Goal: Book appointment/travel/reservation

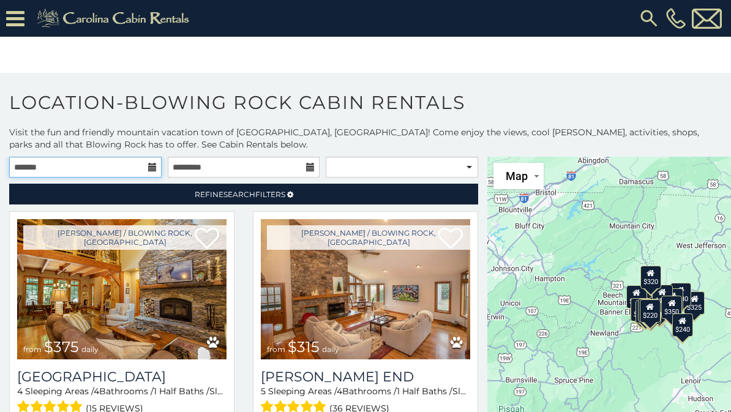
click at [149, 160] on input "text" at bounding box center [85, 167] width 152 height 21
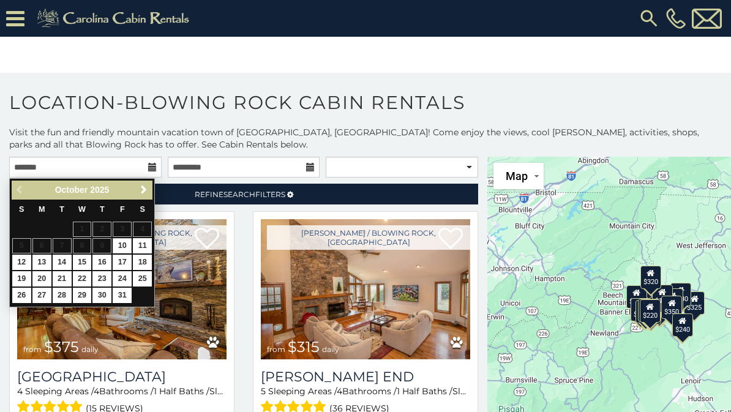
click at [148, 258] on link "18" at bounding box center [142, 262] width 19 height 15
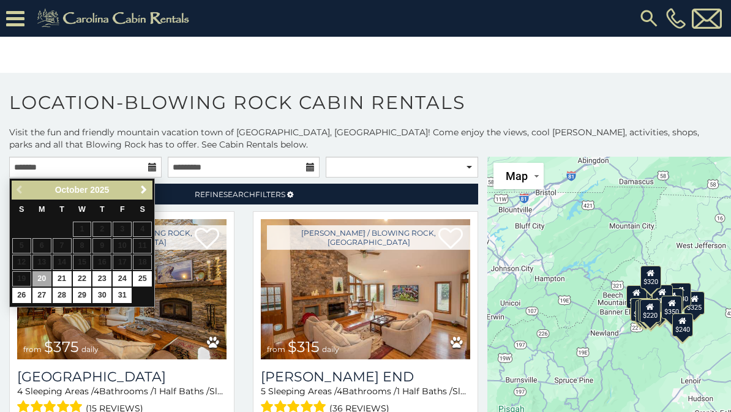
type input "**********"
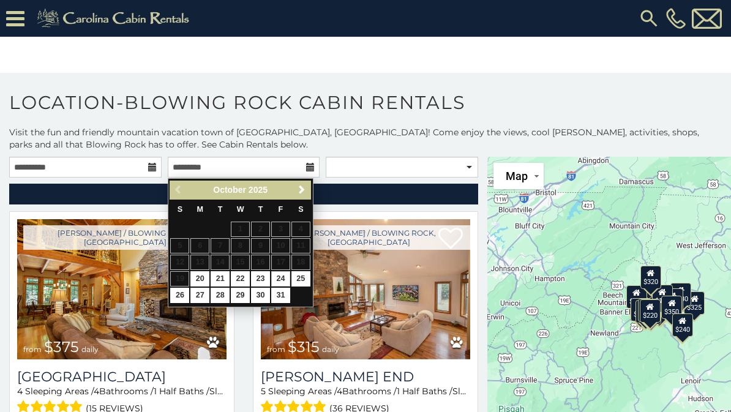
click at [283, 275] on link "24" at bounding box center [280, 278] width 19 height 15
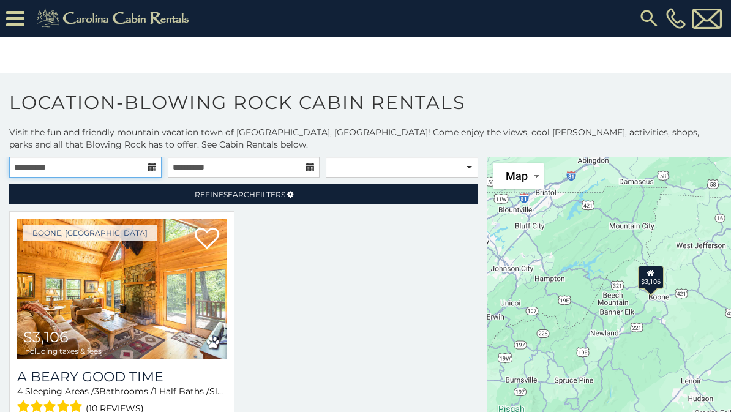
click at [146, 166] on input "**********" at bounding box center [85, 167] width 152 height 21
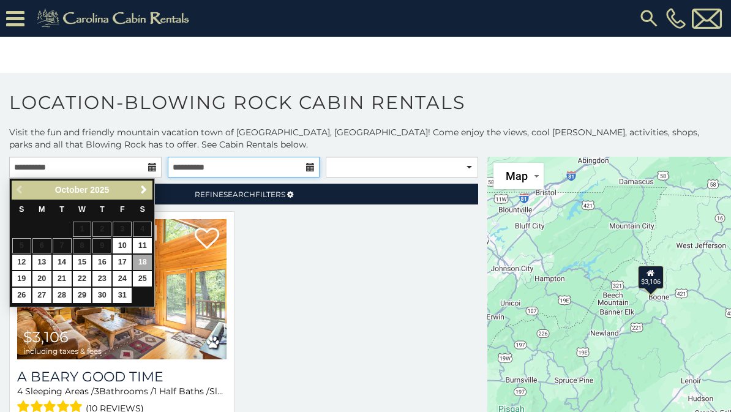
click at [305, 162] on input "**********" at bounding box center [244, 167] width 152 height 21
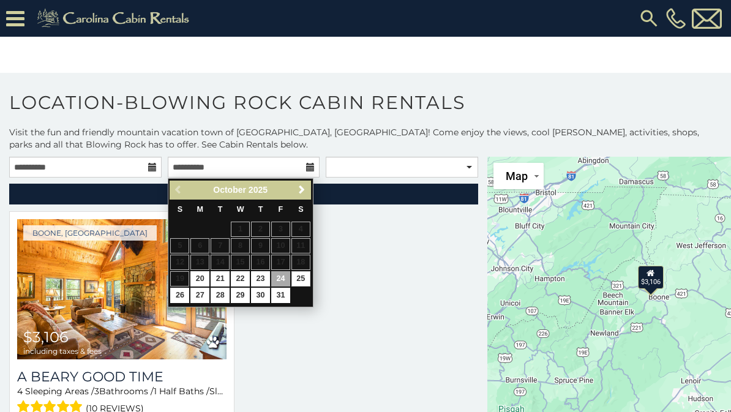
click at [305, 277] on link "25" at bounding box center [300, 278] width 19 height 15
type input "**********"
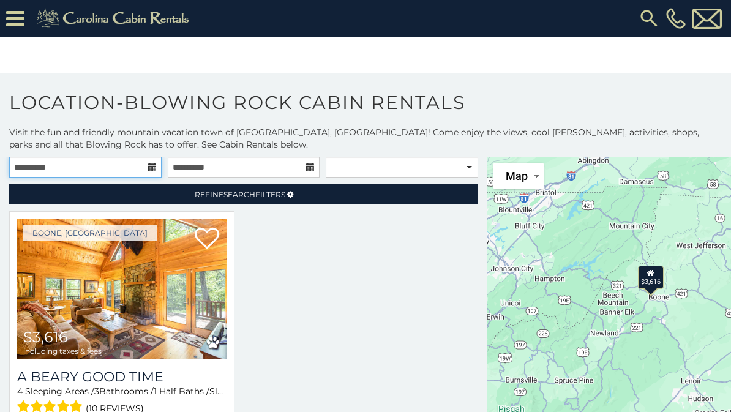
click at [147, 162] on input "**********" at bounding box center [85, 167] width 152 height 21
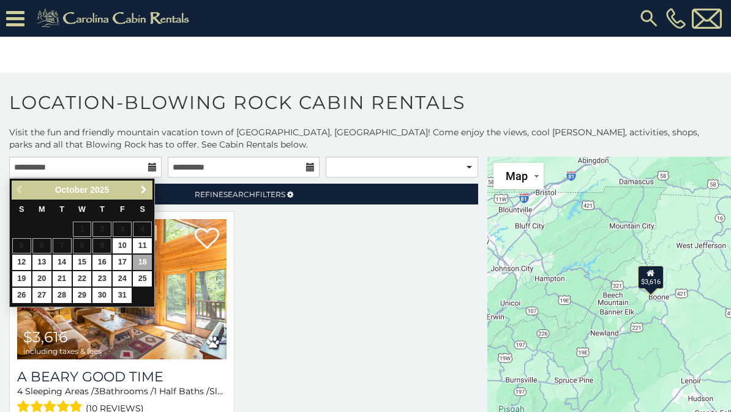
click at [142, 193] on span "Next" at bounding box center [144, 190] width 10 height 10
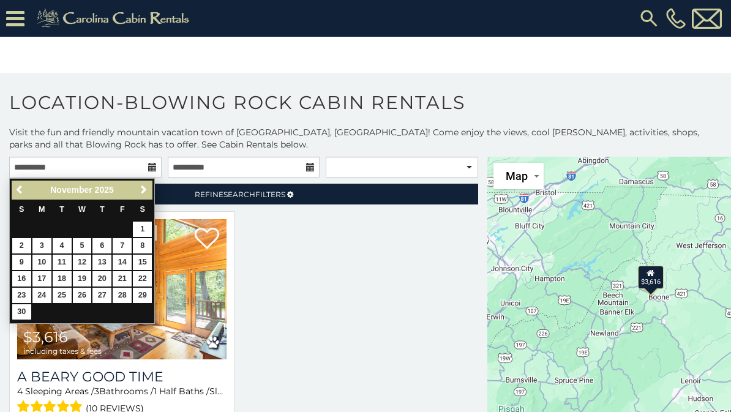
click at [25, 274] on link "16" at bounding box center [21, 278] width 19 height 15
type input "**********"
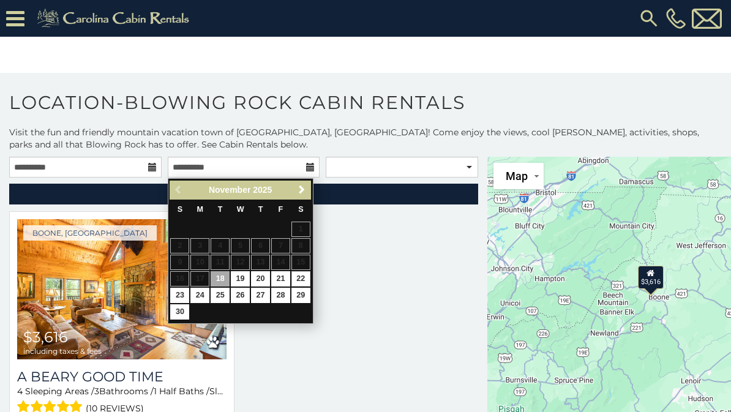
click at [302, 274] on link "22" at bounding box center [300, 278] width 19 height 15
type input "**********"
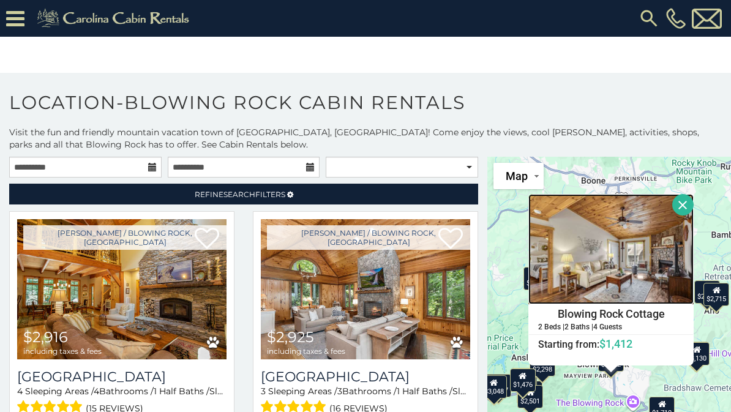
click at [615, 275] on img at bounding box center [610, 249] width 165 height 110
click at [684, 199] on button "Close" at bounding box center [682, 204] width 21 height 21
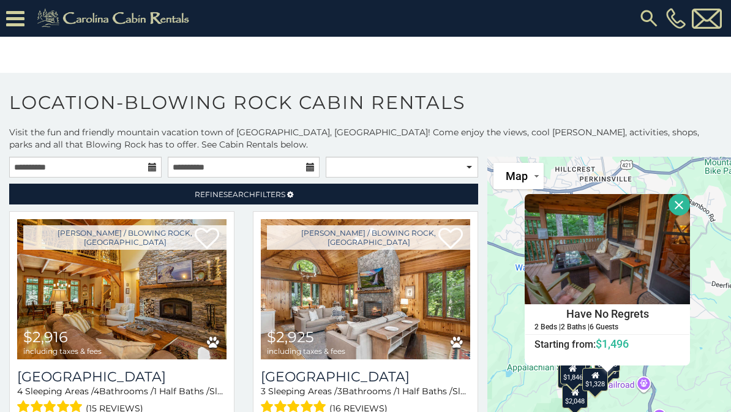
click at [669, 205] on button "Close" at bounding box center [678, 204] width 21 height 21
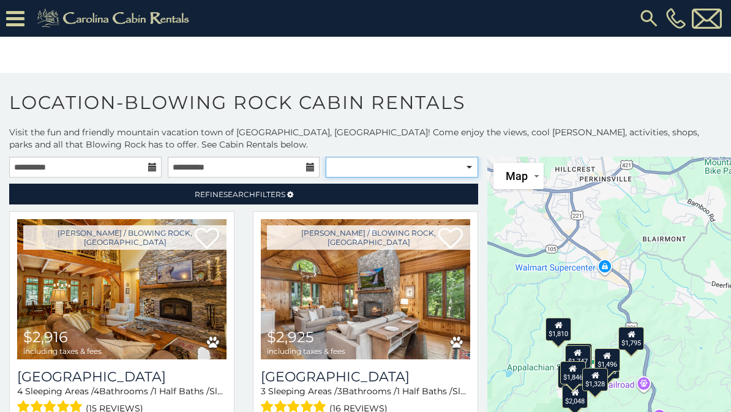
click at [469, 165] on select "**********" at bounding box center [402, 167] width 152 height 21
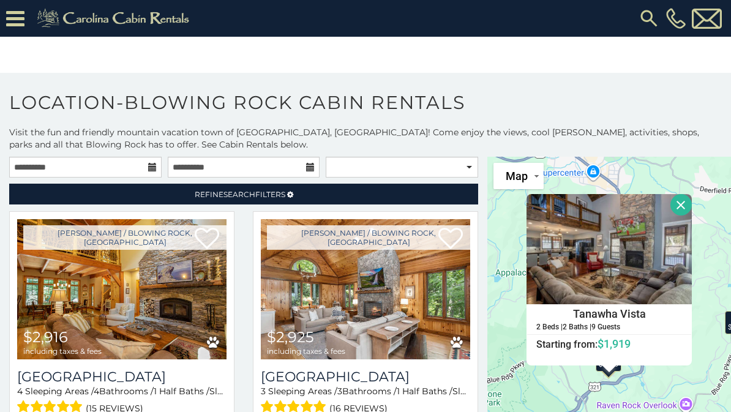
click at [681, 206] on button "Close" at bounding box center [680, 204] width 21 height 21
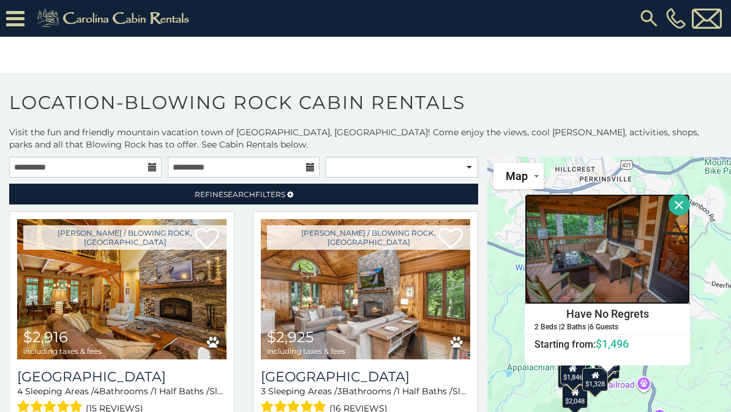
click at [620, 284] on img at bounding box center [606, 249] width 165 height 110
click at [681, 202] on button "Close" at bounding box center [678, 204] width 21 height 21
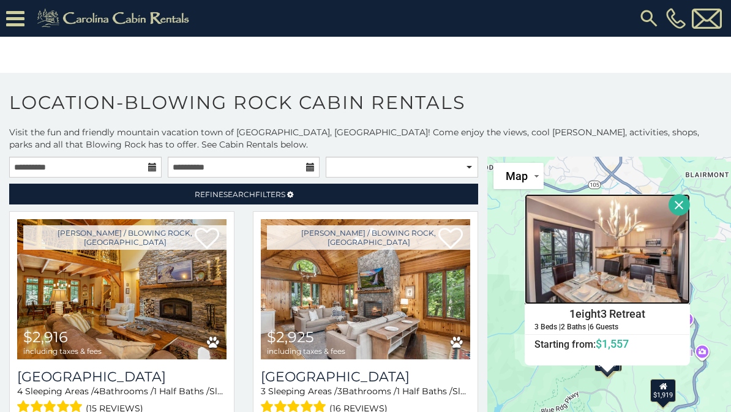
click at [616, 270] on img at bounding box center [606, 249] width 165 height 110
click at [686, 202] on button "Close" at bounding box center [678, 204] width 21 height 21
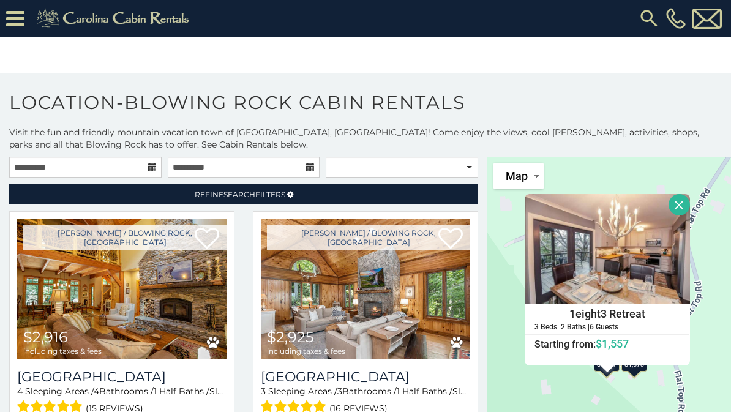
click at [681, 202] on button "Close" at bounding box center [678, 204] width 21 height 21
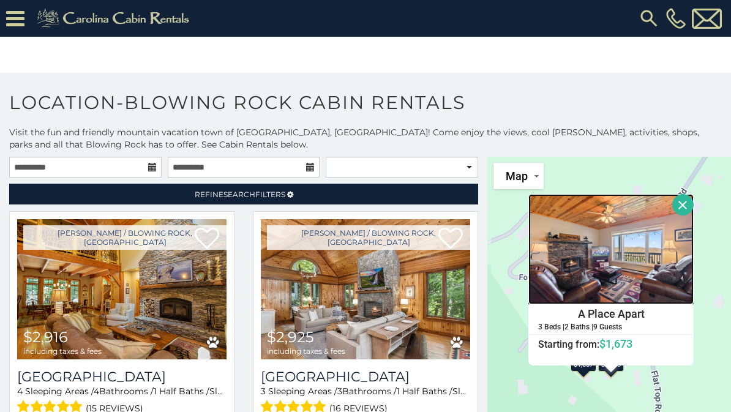
click at [633, 270] on img at bounding box center [610, 249] width 165 height 110
click at [683, 207] on button "Close" at bounding box center [682, 204] width 21 height 21
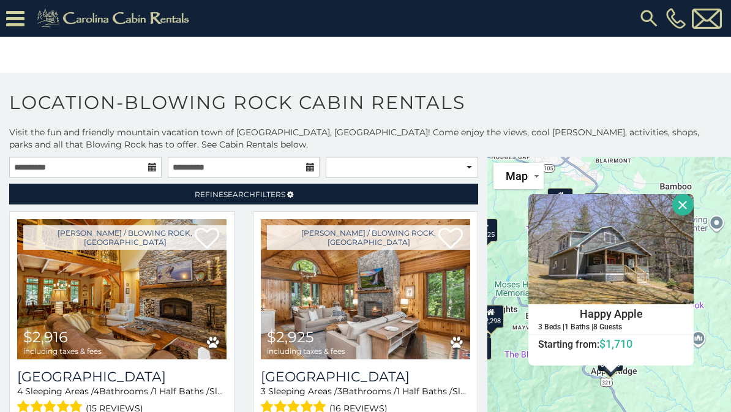
click at [685, 206] on button "Close" at bounding box center [682, 204] width 21 height 21
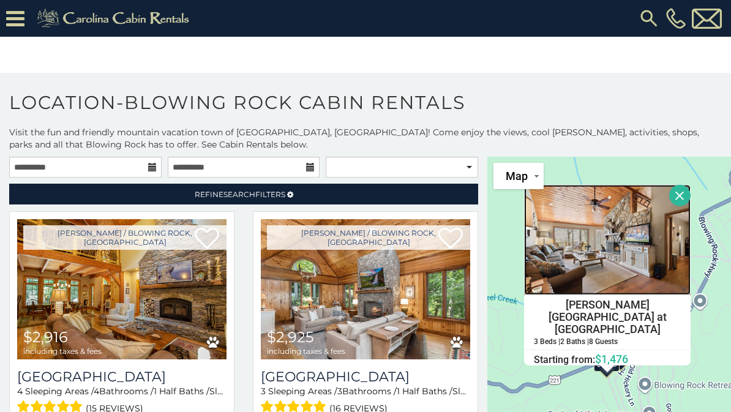
click at [640, 269] on img at bounding box center [607, 239] width 166 height 110
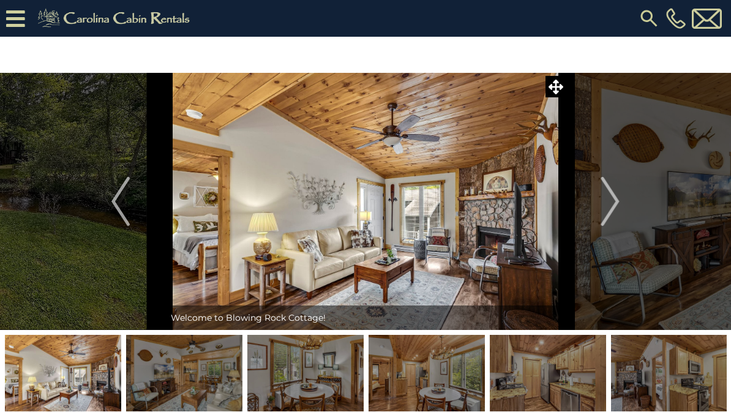
click at [623, 197] on button "Next" at bounding box center [610, 201] width 88 height 257
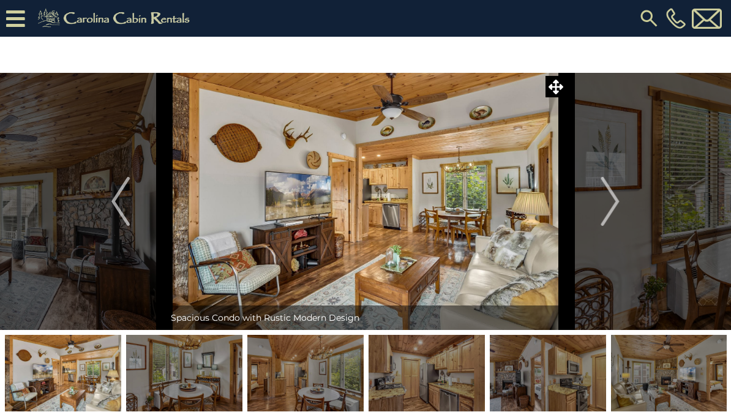
click at [616, 204] on img "Next" at bounding box center [610, 201] width 18 height 49
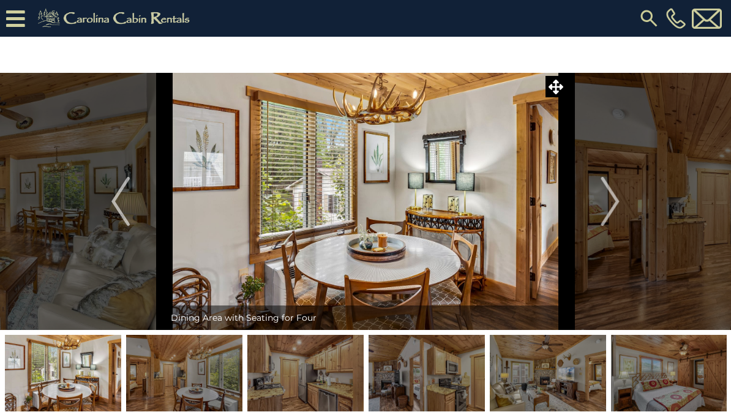
click at [618, 202] on img "Next" at bounding box center [610, 201] width 18 height 49
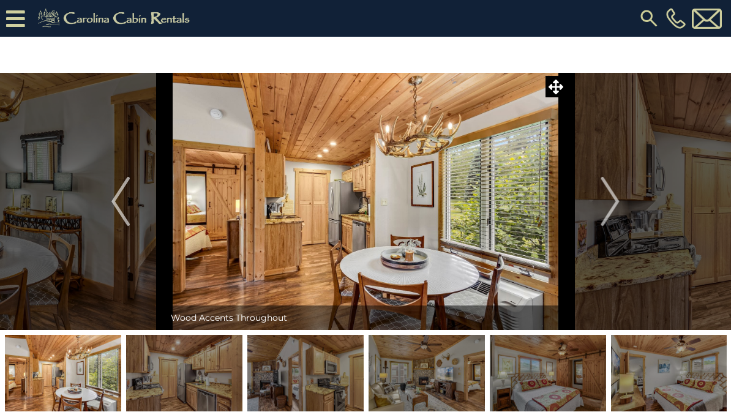
click at [617, 201] on img "Next" at bounding box center [610, 201] width 18 height 49
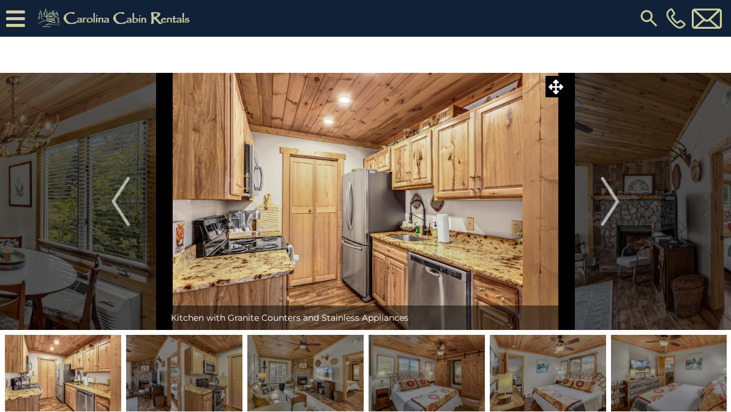
click at [614, 207] on img "Next" at bounding box center [610, 201] width 18 height 49
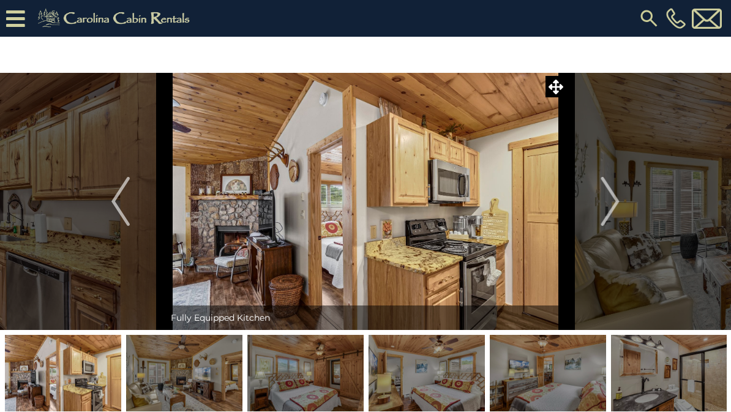
click at [616, 205] on img "Next" at bounding box center [610, 201] width 18 height 49
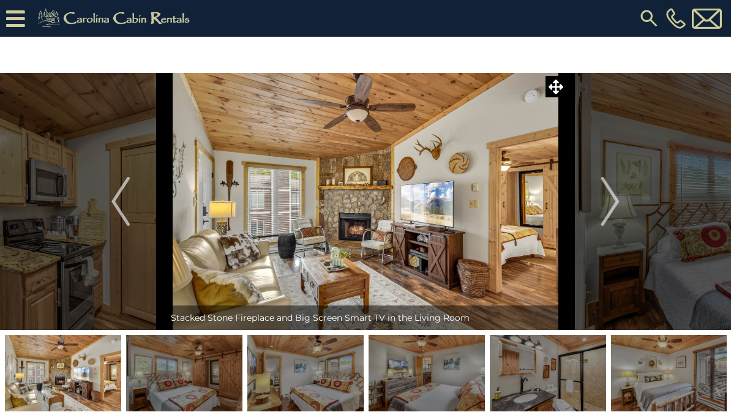
click at [609, 204] on img "Next" at bounding box center [610, 201] width 18 height 49
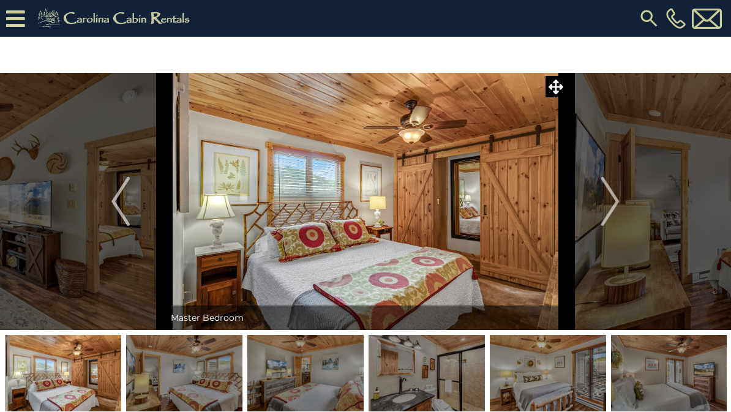
click at [619, 205] on img "Next" at bounding box center [610, 201] width 18 height 49
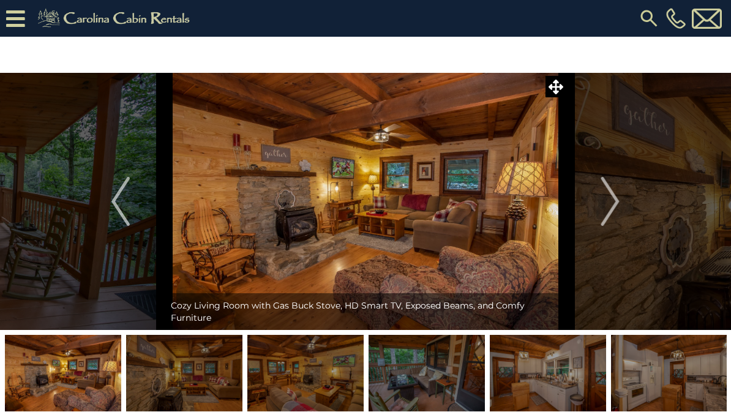
click at [619, 195] on img "Next" at bounding box center [610, 201] width 18 height 49
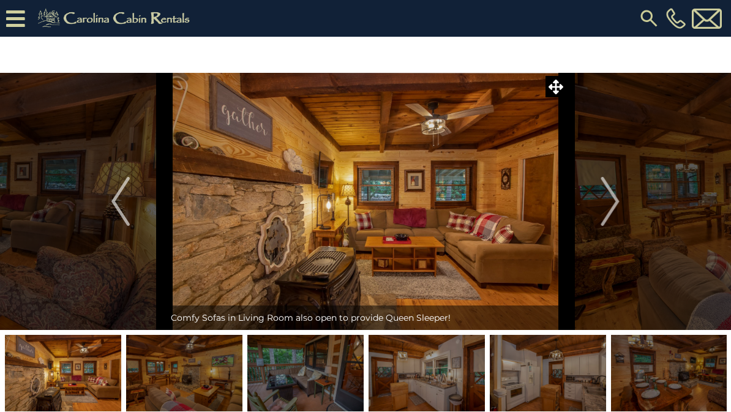
click at [615, 200] on img "Next" at bounding box center [610, 201] width 18 height 49
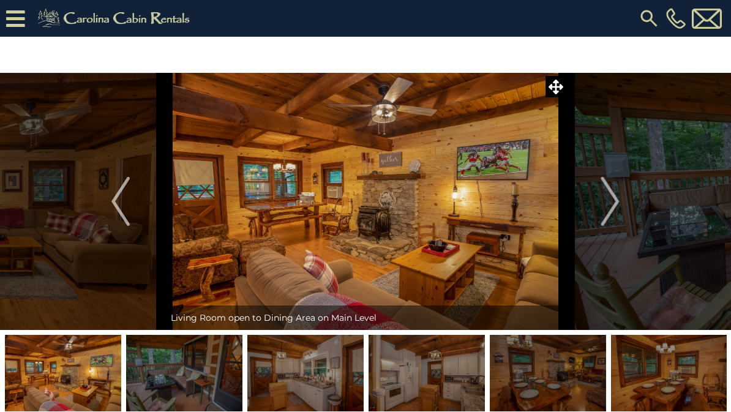
click at [616, 198] on img "Next" at bounding box center [610, 201] width 18 height 49
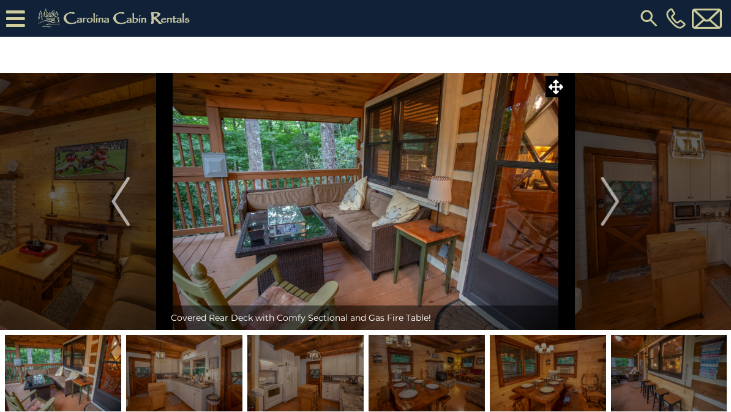
click at [617, 208] on img "Next" at bounding box center [610, 201] width 18 height 49
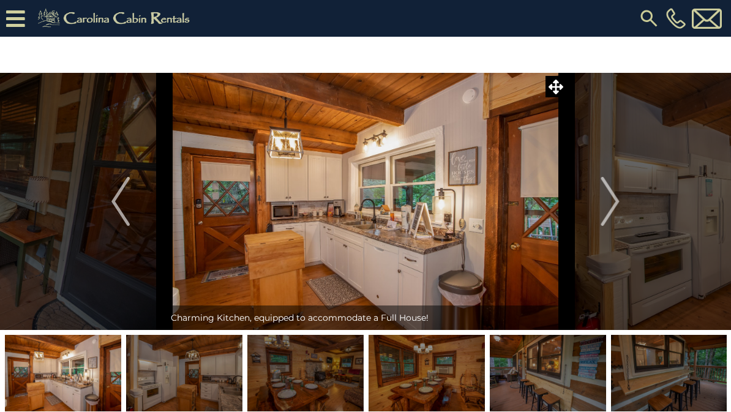
click at [620, 202] on button "Next" at bounding box center [610, 201] width 88 height 257
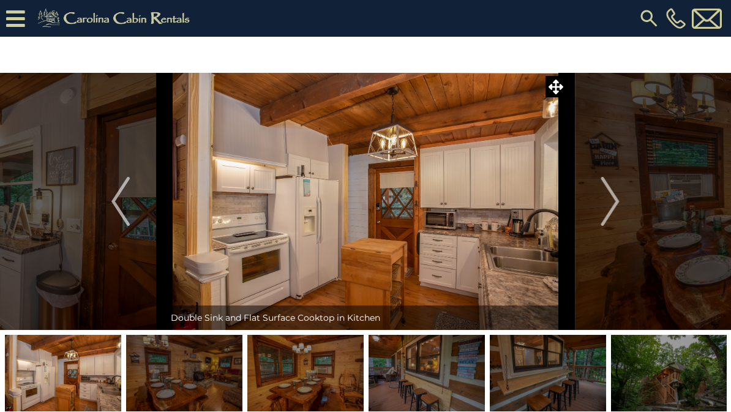
click at [618, 197] on img "Next" at bounding box center [610, 201] width 18 height 49
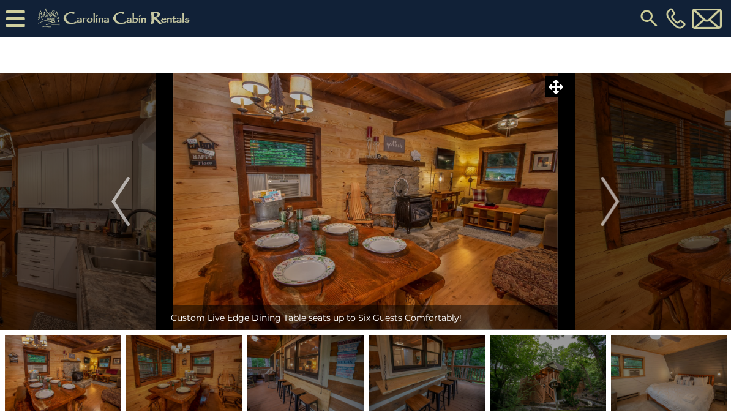
click at [618, 210] on img "Next" at bounding box center [610, 201] width 18 height 49
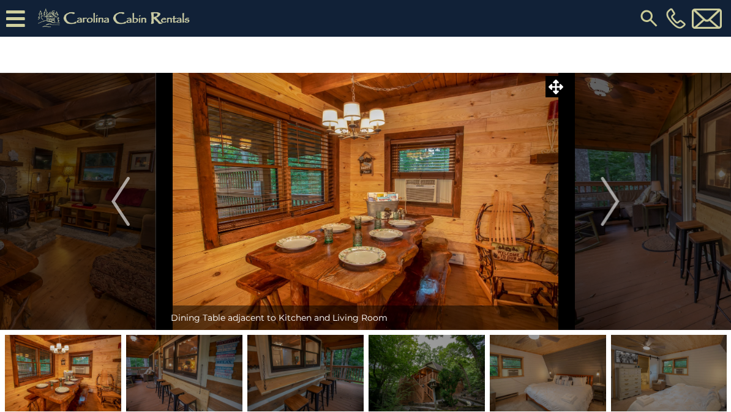
click at [617, 205] on img "Next" at bounding box center [610, 201] width 18 height 49
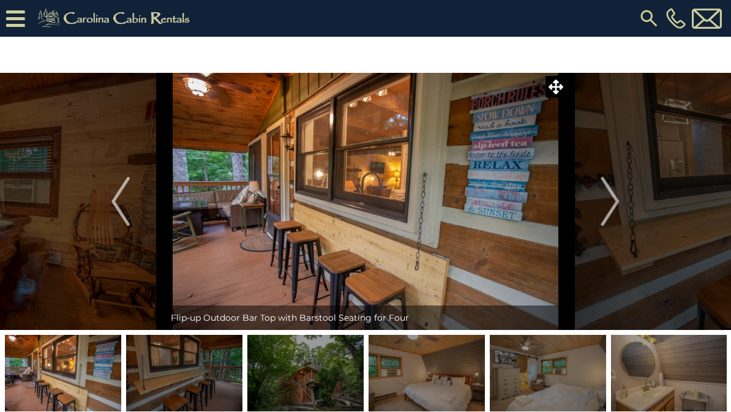
click at [613, 205] on img "Next" at bounding box center [610, 201] width 18 height 49
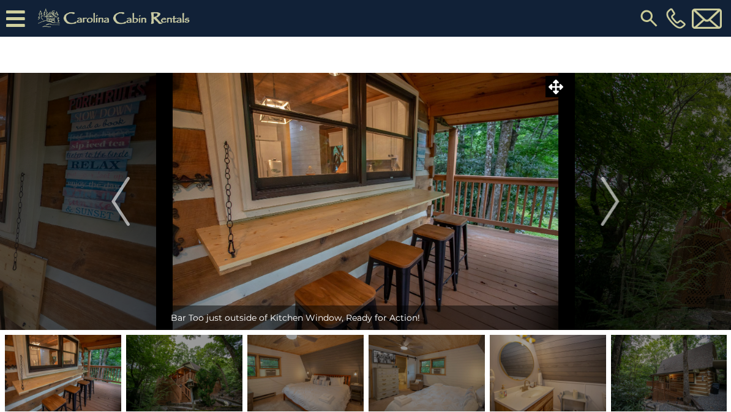
click at [614, 203] on img "Next" at bounding box center [610, 201] width 18 height 49
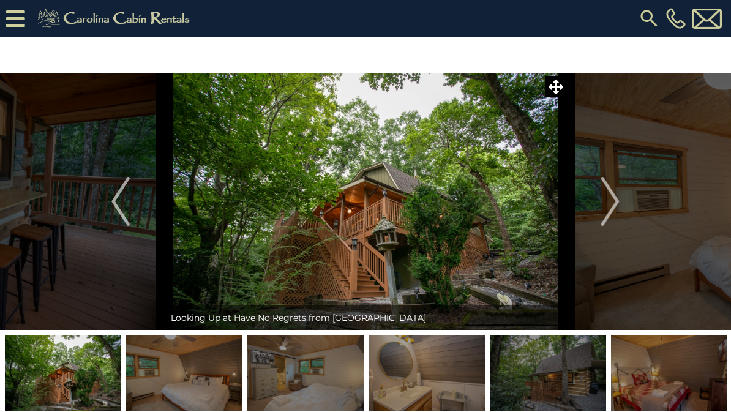
click at [620, 206] on button "Next" at bounding box center [610, 201] width 88 height 257
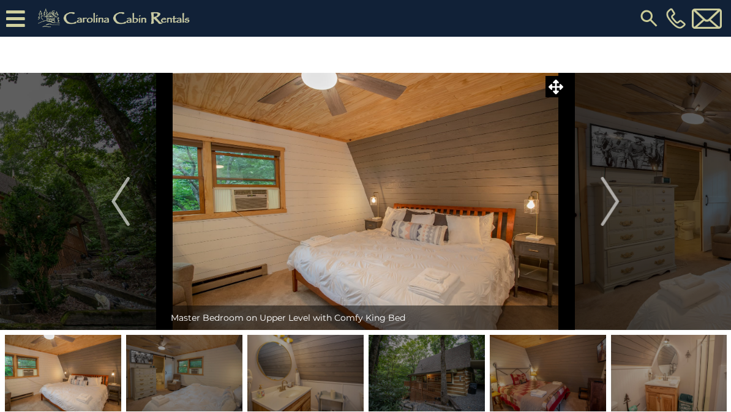
click at [618, 206] on img "Next" at bounding box center [610, 201] width 18 height 49
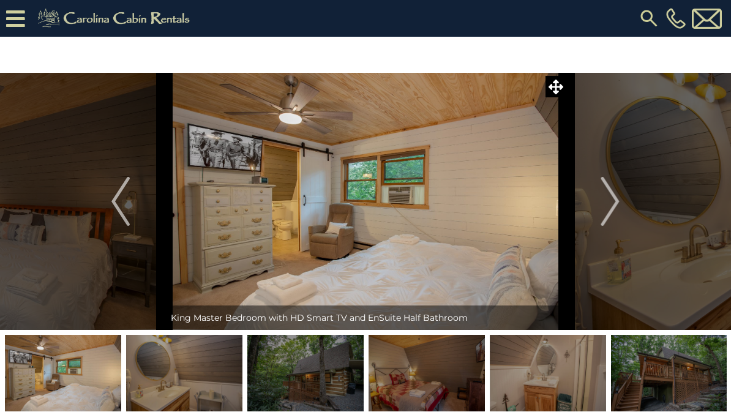
click at [621, 212] on button "Next" at bounding box center [610, 201] width 88 height 257
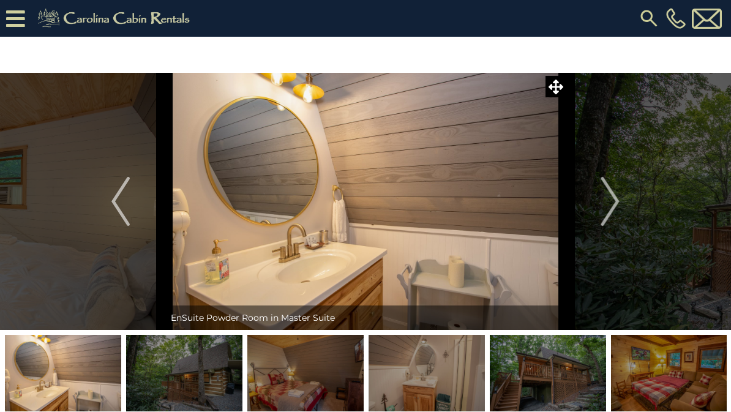
click at [611, 207] on img "Next" at bounding box center [610, 201] width 18 height 49
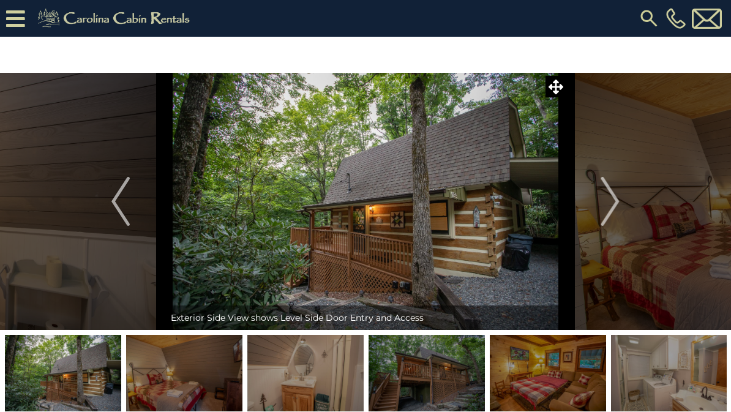
click at [609, 208] on img "Next" at bounding box center [610, 201] width 18 height 49
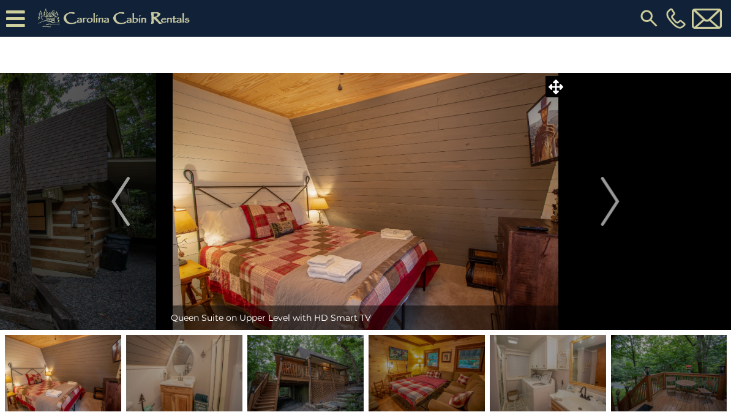
click at [603, 207] on img "Next" at bounding box center [610, 201] width 18 height 49
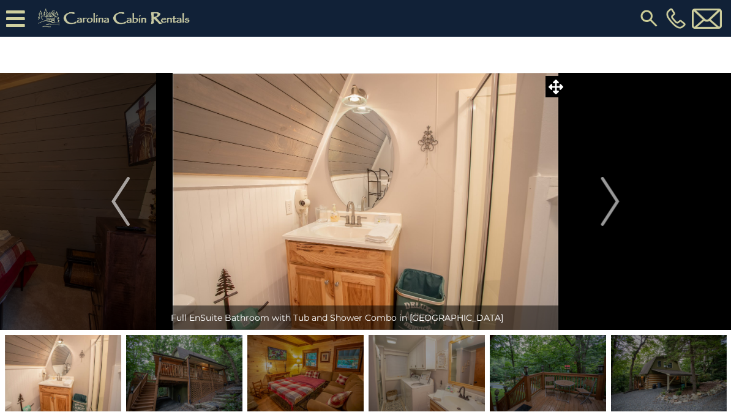
click at [611, 207] on img "Next" at bounding box center [610, 201] width 18 height 49
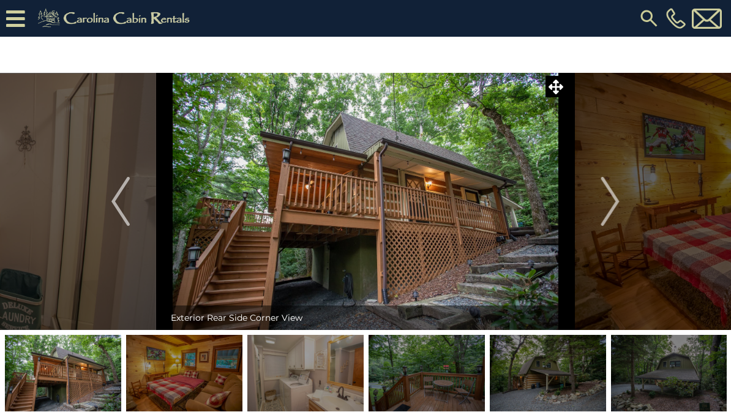
click at [612, 207] on img "Next" at bounding box center [610, 201] width 18 height 49
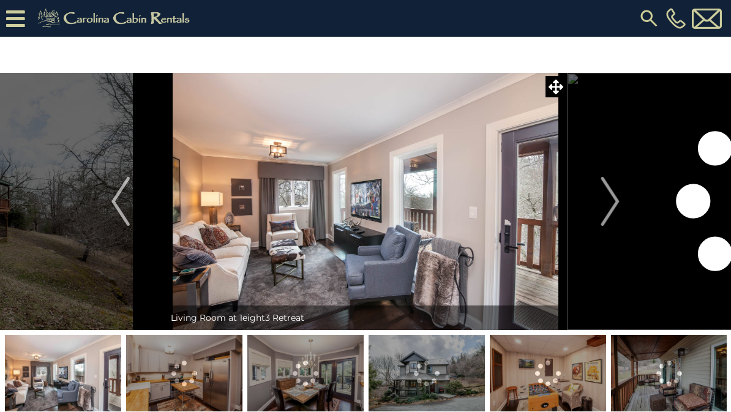
click at [618, 199] on img "Next" at bounding box center [610, 201] width 18 height 49
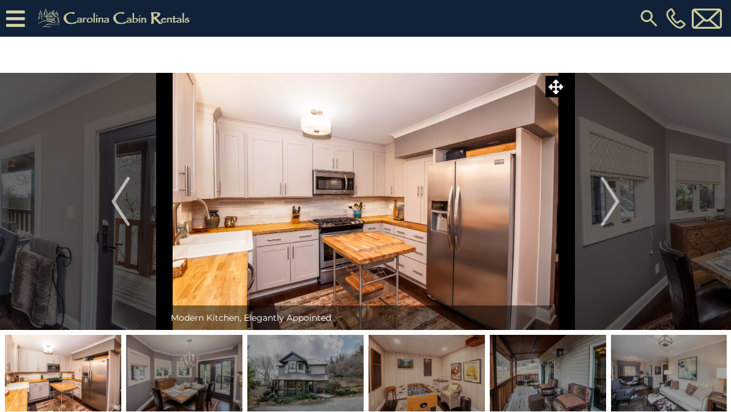
click at [616, 201] on img "Next" at bounding box center [610, 201] width 18 height 49
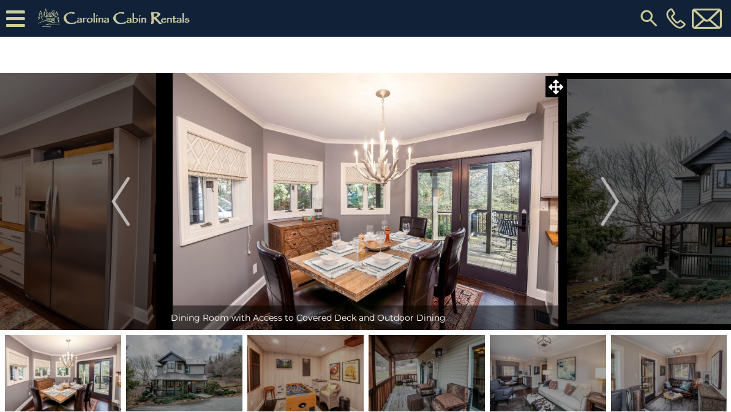
click at [616, 198] on img "Next" at bounding box center [610, 201] width 18 height 49
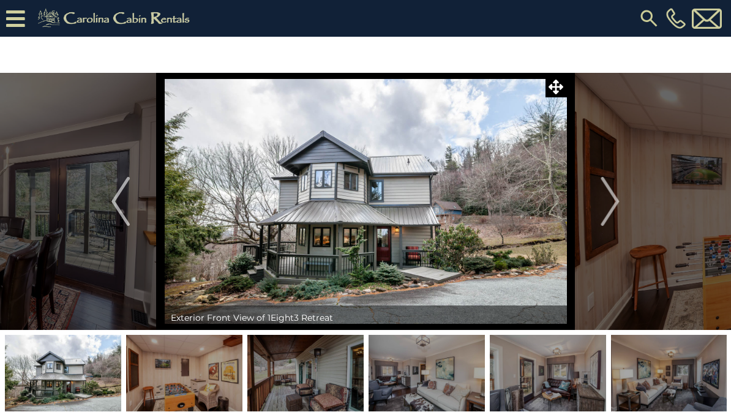
click at [622, 201] on button "Next" at bounding box center [610, 201] width 88 height 257
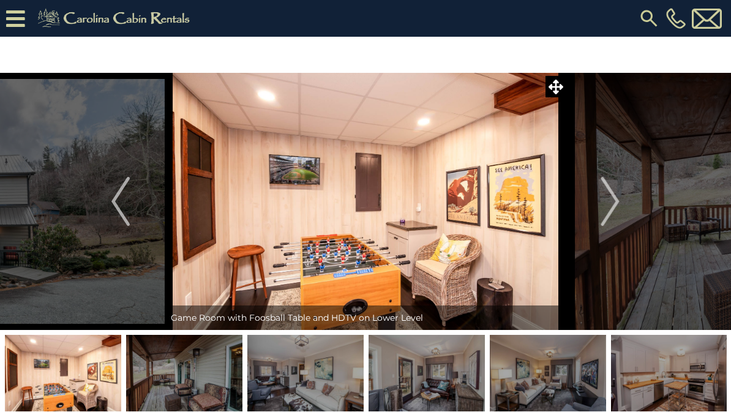
click at [617, 201] on img "Next" at bounding box center [610, 201] width 18 height 49
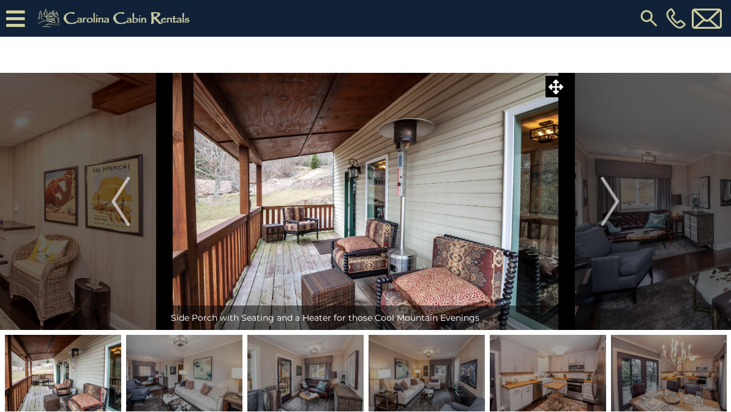
click at [618, 207] on img "Next" at bounding box center [610, 201] width 18 height 49
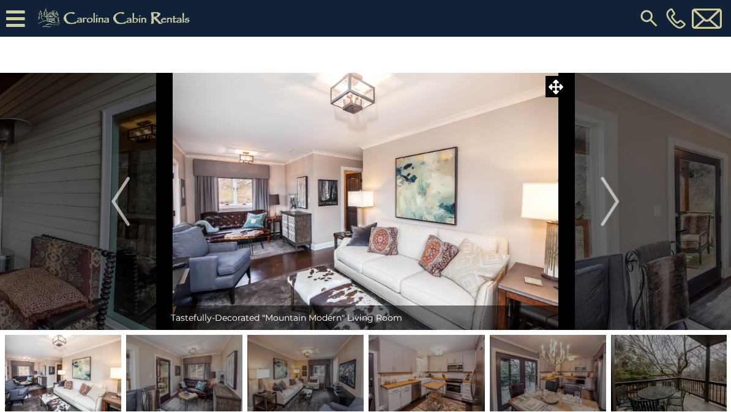
click at [615, 201] on img "Next" at bounding box center [610, 201] width 18 height 49
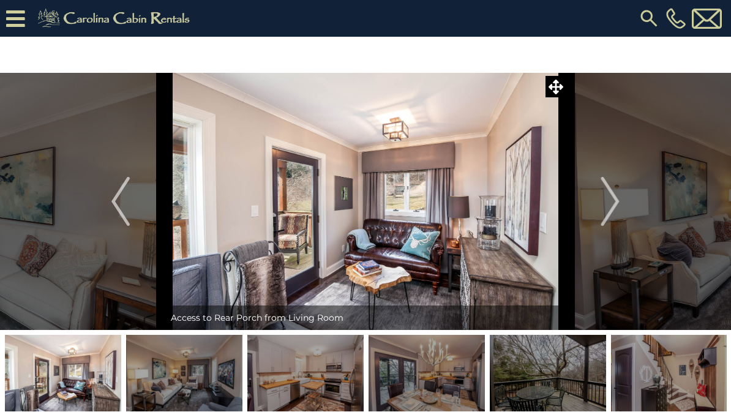
click at [616, 202] on img "Next" at bounding box center [610, 201] width 18 height 49
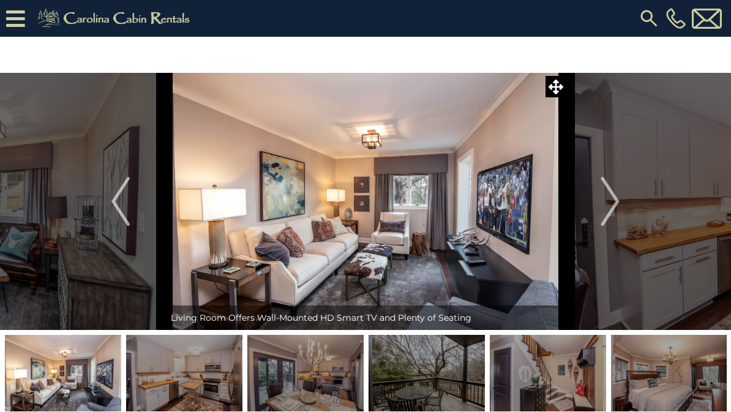
click at [617, 202] on img "Next" at bounding box center [610, 201] width 18 height 49
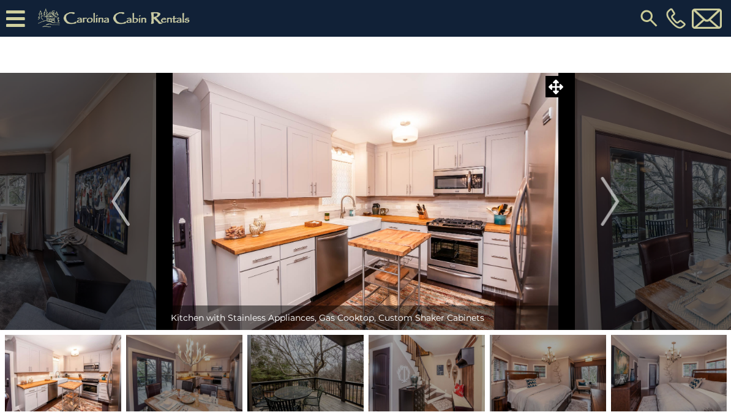
click at [616, 201] on img "Next" at bounding box center [610, 201] width 18 height 49
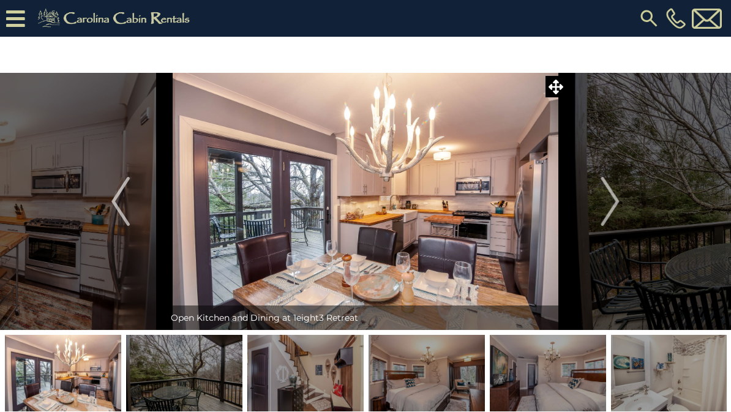
click at [614, 204] on img "Next" at bounding box center [610, 201] width 18 height 49
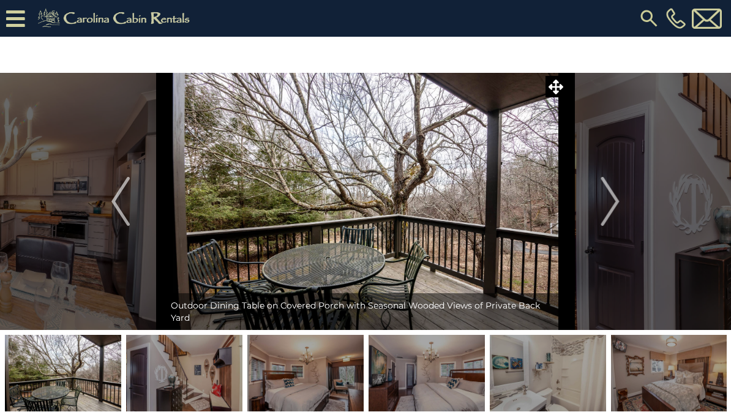
click at [617, 201] on img "Next" at bounding box center [610, 201] width 18 height 49
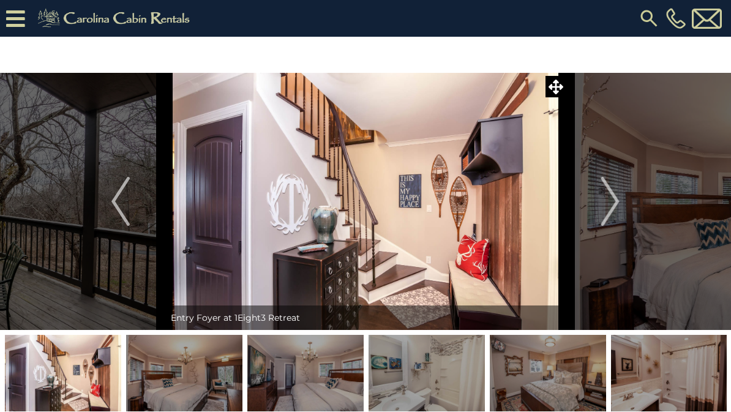
click at [616, 207] on img "Next" at bounding box center [610, 201] width 18 height 49
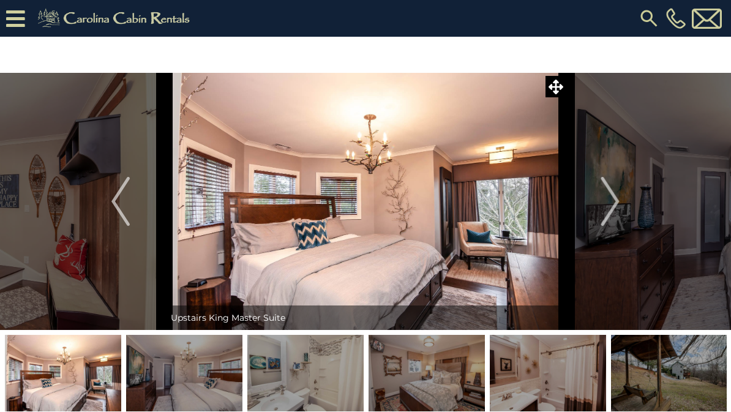
click at [620, 203] on button "Next" at bounding box center [610, 201] width 88 height 257
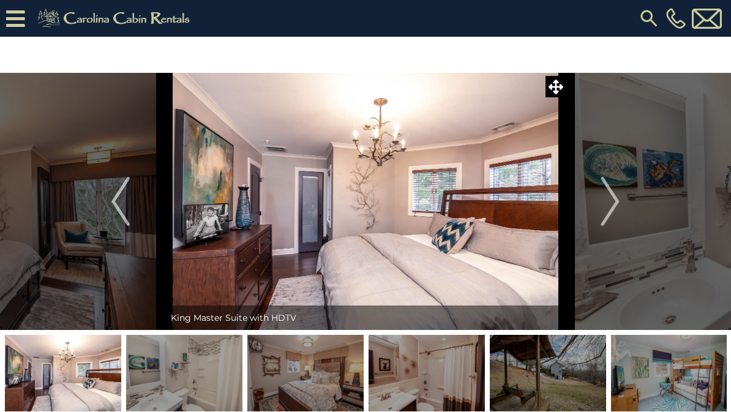
click at [618, 205] on img "Next" at bounding box center [610, 201] width 18 height 49
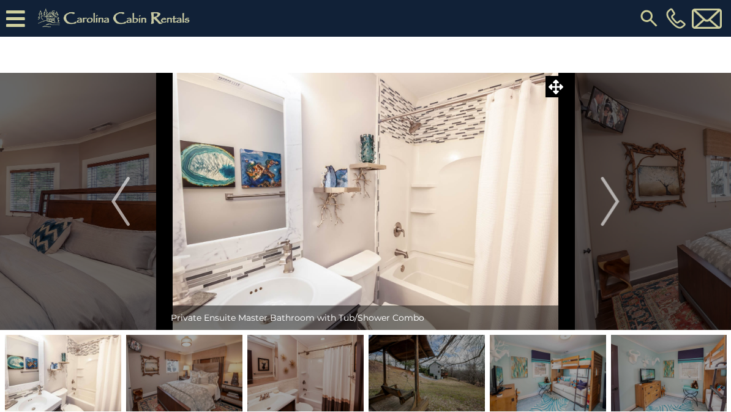
click at [615, 203] on img "Next" at bounding box center [610, 201] width 18 height 49
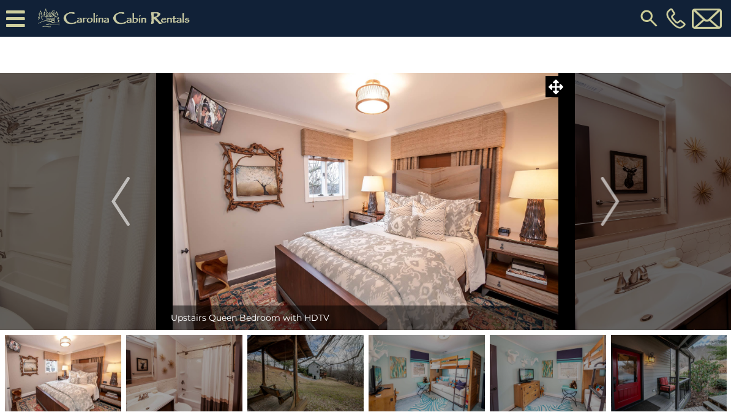
click at [614, 201] on img "Next" at bounding box center [610, 201] width 18 height 49
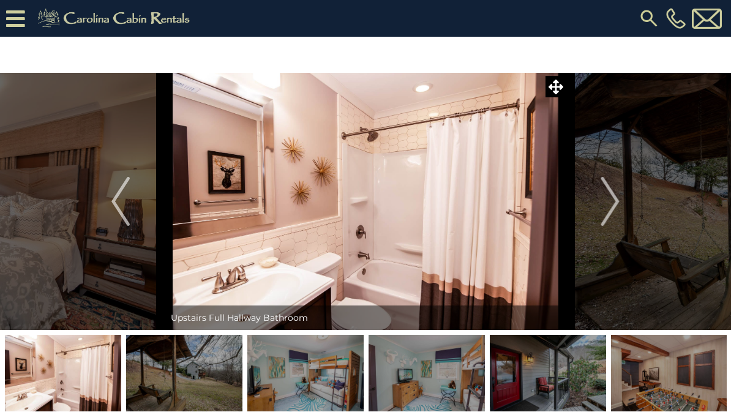
click at [617, 201] on img "Next" at bounding box center [610, 201] width 18 height 49
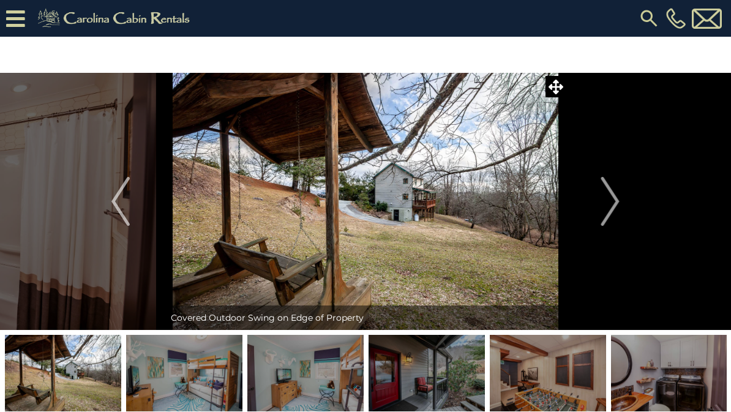
click at [618, 204] on img "Next" at bounding box center [610, 201] width 18 height 49
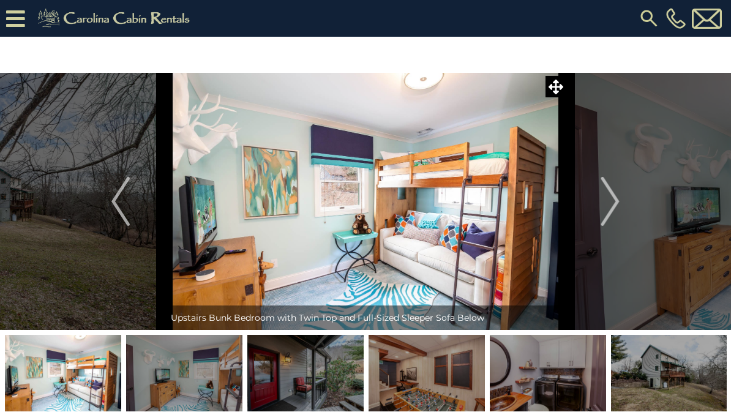
click at [618, 206] on img "Next" at bounding box center [610, 201] width 18 height 49
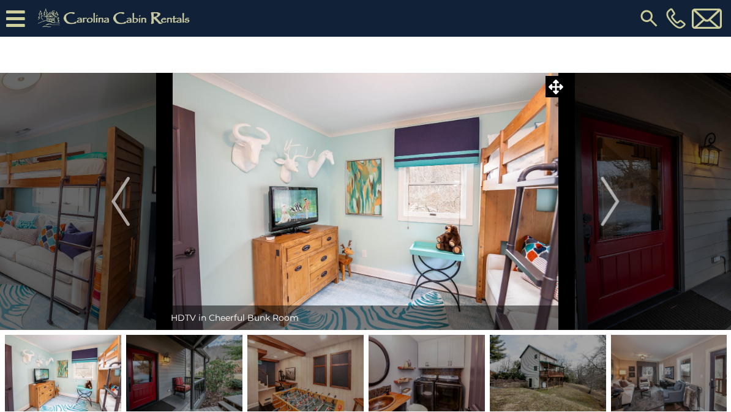
click at [616, 204] on img "Next" at bounding box center [610, 201] width 18 height 49
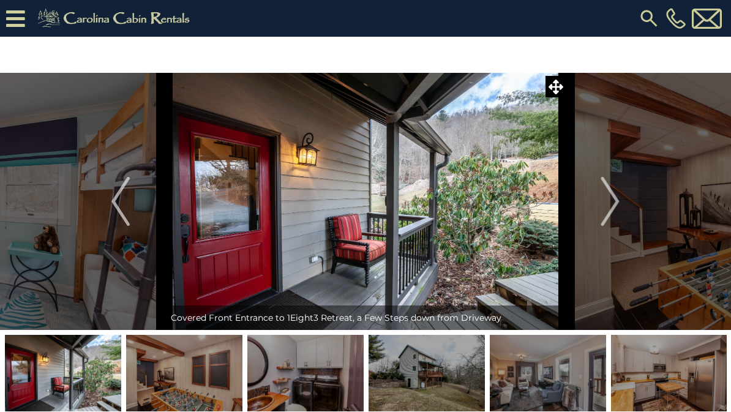
click at [614, 201] on img "Next" at bounding box center [610, 201] width 18 height 49
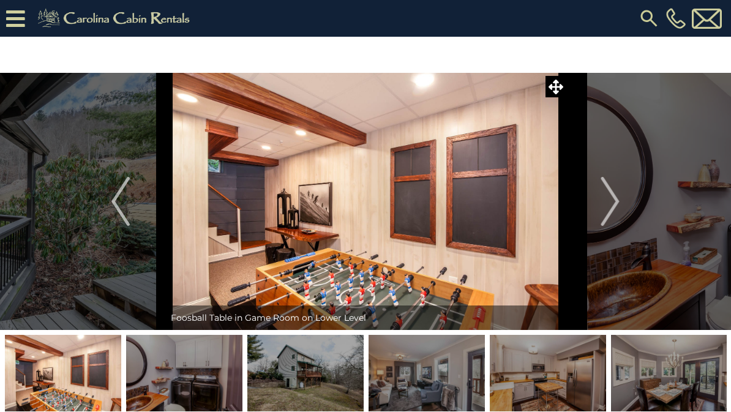
click at [618, 201] on img "Next" at bounding box center [610, 201] width 18 height 49
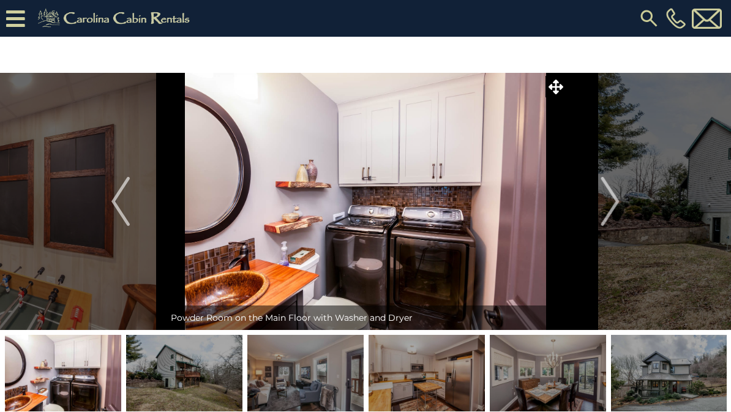
click at [611, 203] on img "Next" at bounding box center [610, 201] width 18 height 49
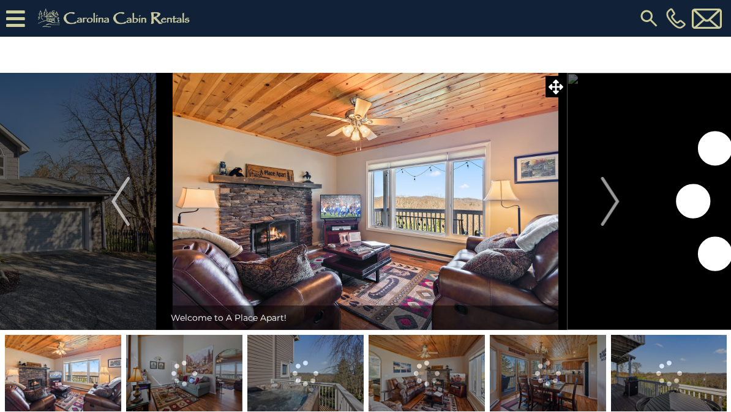
click at [615, 201] on img "Next" at bounding box center [610, 201] width 18 height 49
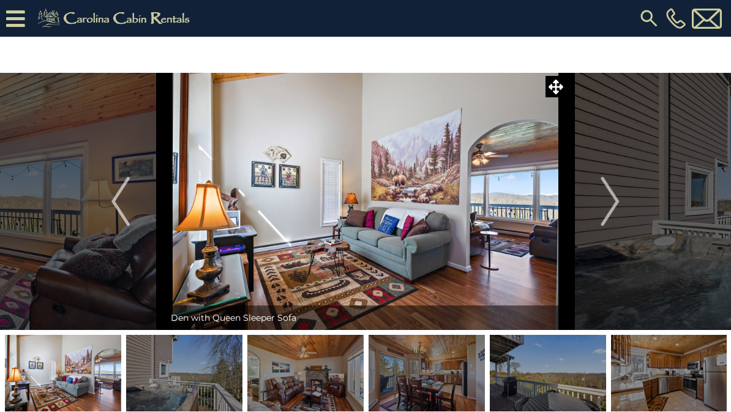
click at [614, 202] on img "Next" at bounding box center [610, 201] width 18 height 49
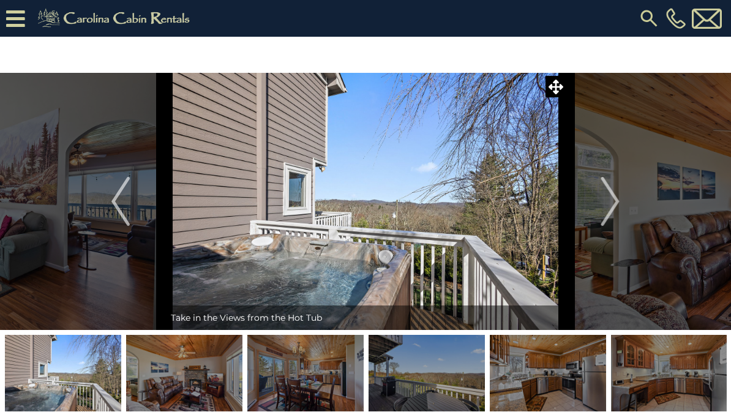
click at [610, 200] on img "Next" at bounding box center [610, 201] width 18 height 49
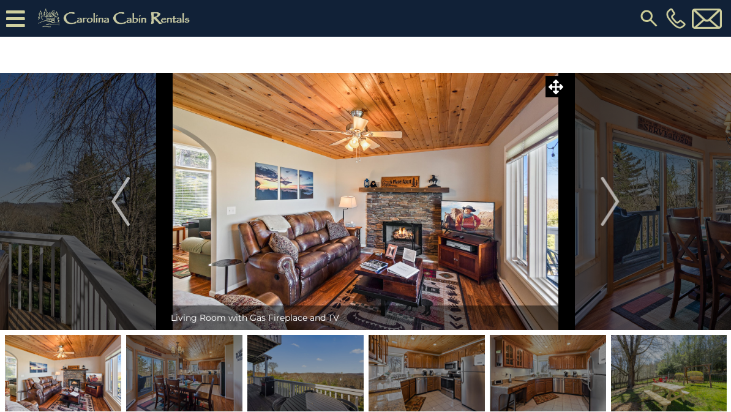
click at [615, 200] on img "Next" at bounding box center [610, 201] width 18 height 49
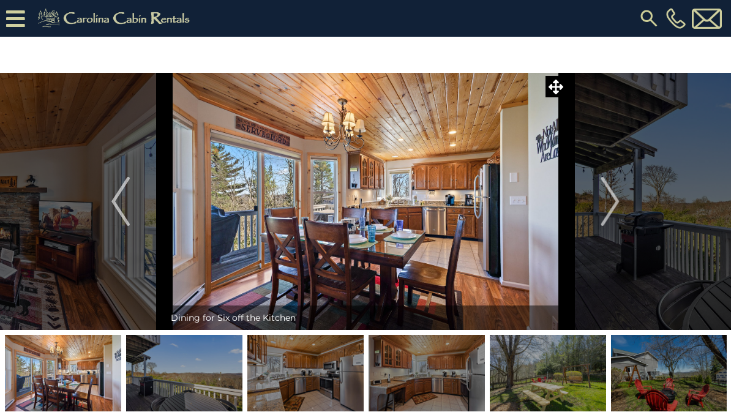
click at [605, 202] on img "Next" at bounding box center [610, 201] width 18 height 49
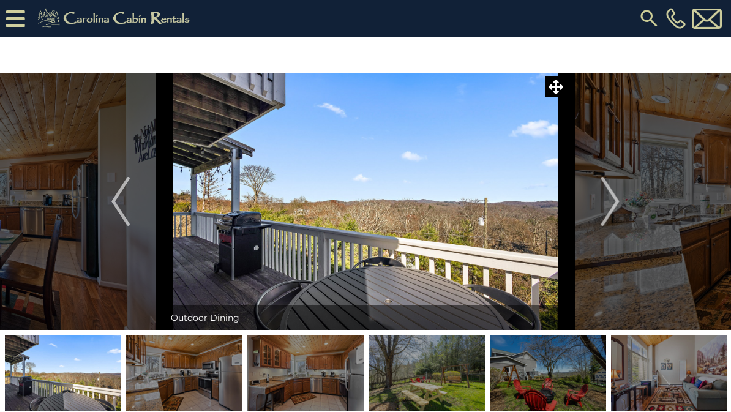
click at [612, 201] on img "Next" at bounding box center [610, 201] width 18 height 49
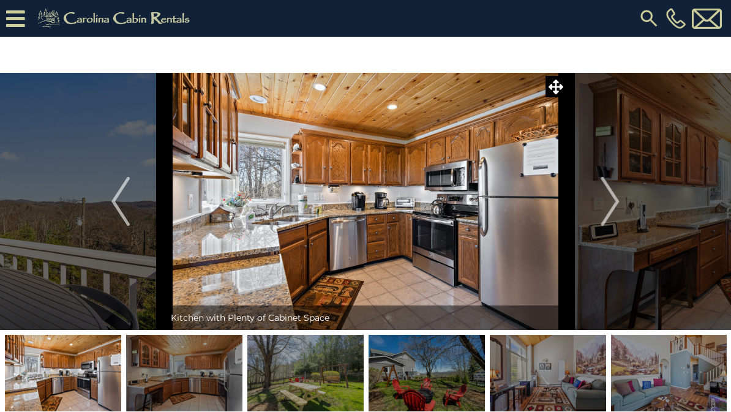
click at [620, 197] on button "Next" at bounding box center [610, 201] width 88 height 257
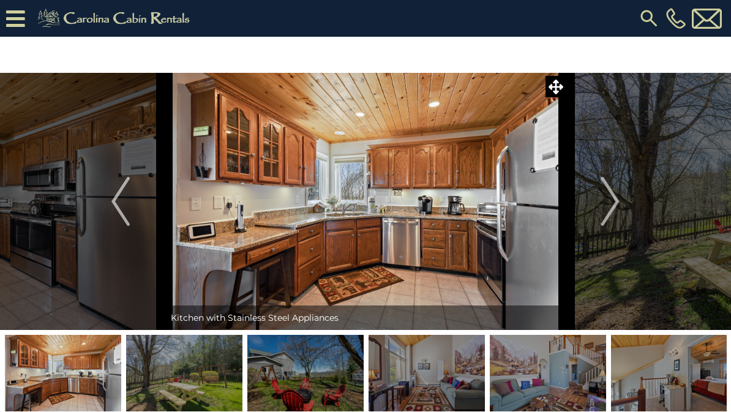
click at [621, 193] on button "Next" at bounding box center [610, 201] width 88 height 257
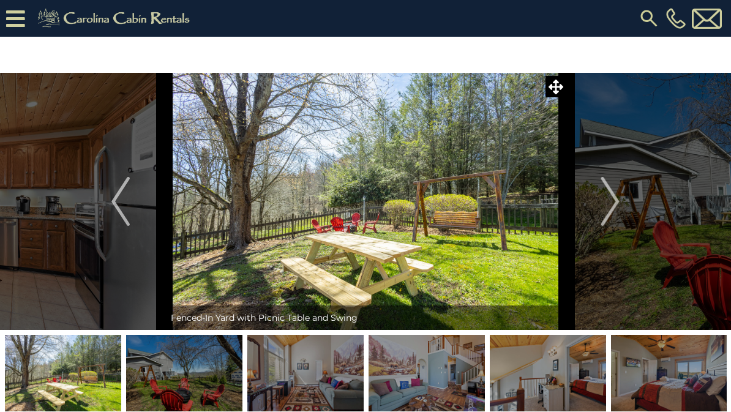
click at [620, 200] on button "Next" at bounding box center [610, 201] width 88 height 257
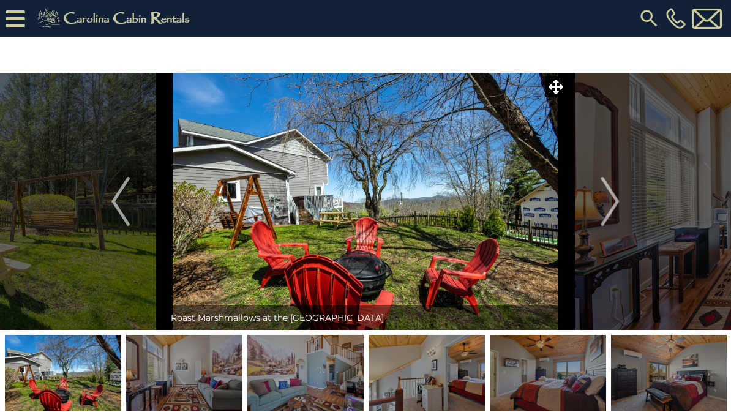
click at [614, 202] on img "Next" at bounding box center [610, 201] width 18 height 49
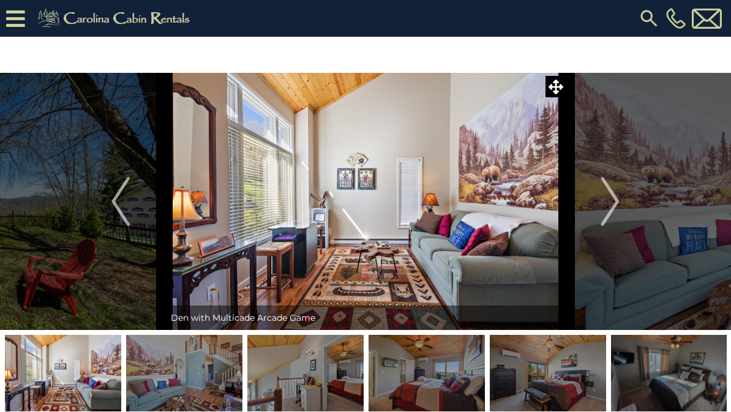
click at [620, 204] on button "Next" at bounding box center [610, 201] width 88 height 257
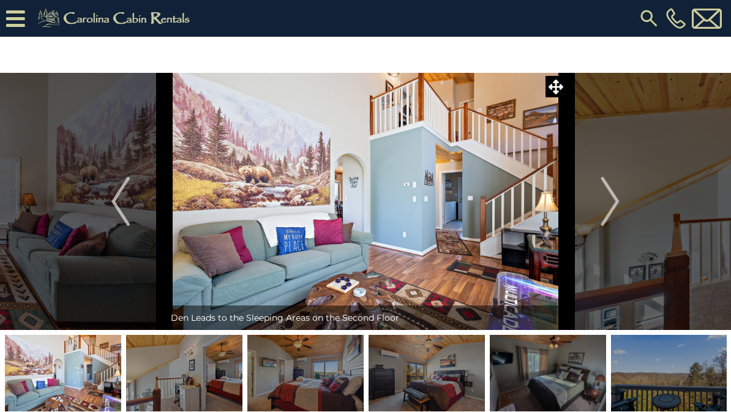
click at [611, 202] on img "Next" at bounding box center [610, 201] width 18 height 49
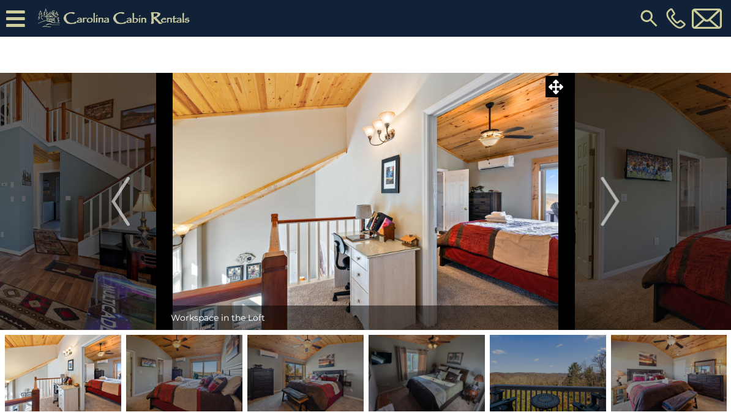
click at [616, 201] on img "Next" at bounding box center [610, 201] width 18 height 49
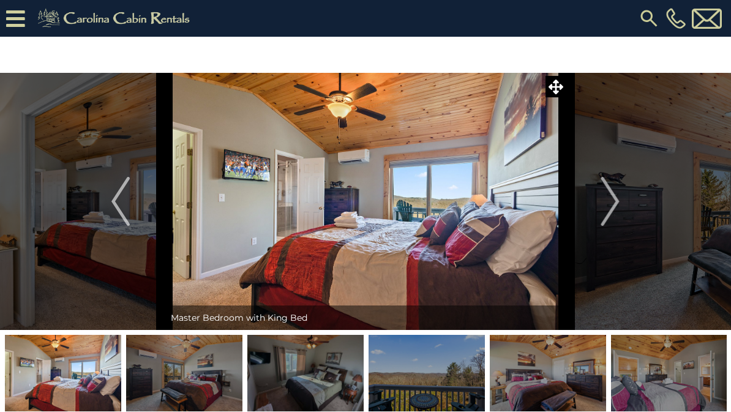
click at [623, 201] on button "Next" at bounding box center [610, 201] width 88 height 257
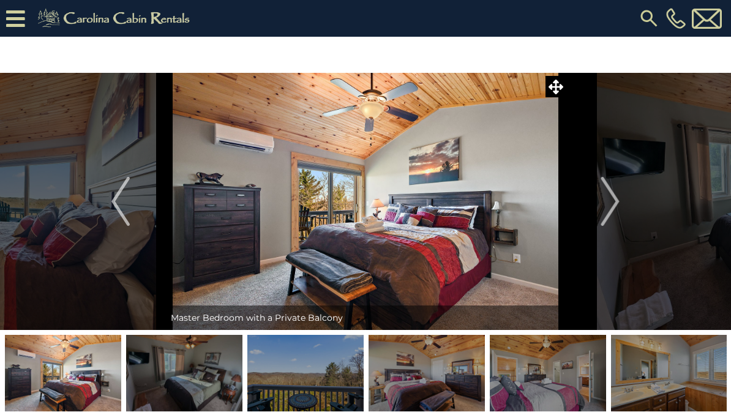
click at [618, 201] on img "Next" at bounding box center [610, 201] width 18 height 49
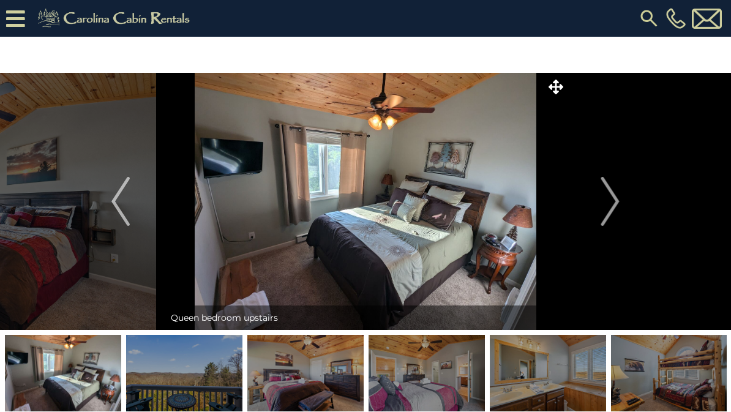
click at [619, 198] on img "Next" at bounding box center [610, 201] width 18 height 49
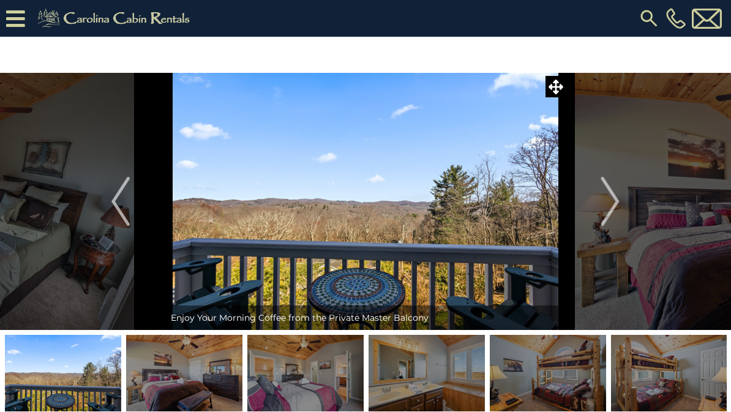
click at [616, 199] on img "Next" at bounding box center [610, 201] width 18 height 49
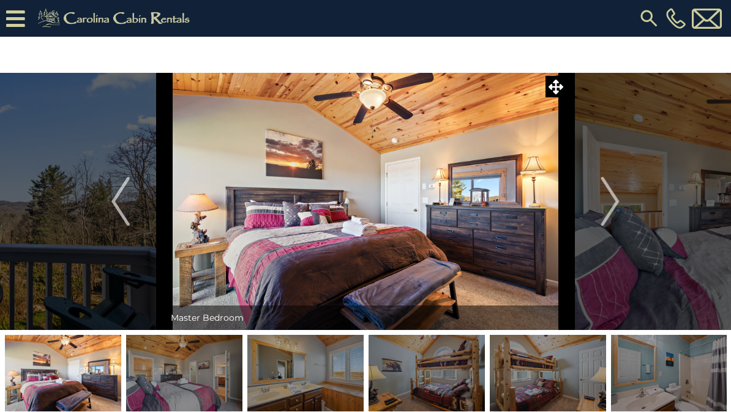
click at [619, 198] on img "Next" at bounding box center [610, 201] width 18 height 49
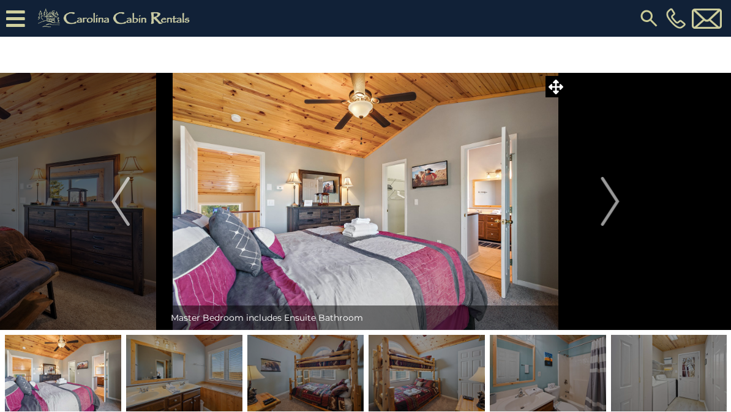
click at [617, 199] on img "Next" at bounding box center [610, 201] width 18 height 49
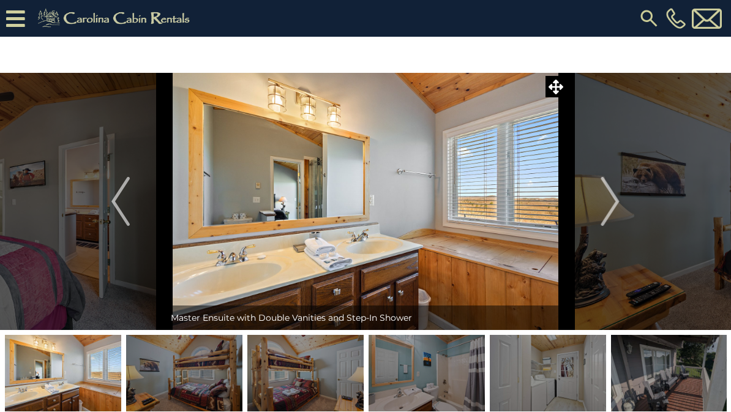
click at [604, 206] on img "Next" at bounding box center [610, 201] width 18 height 49
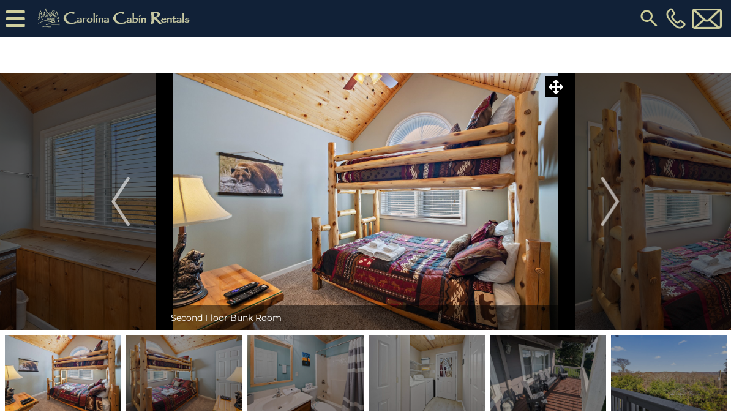
click at [621, 196] on button "Next" at bounding box center [610, 201] width 88 height 257
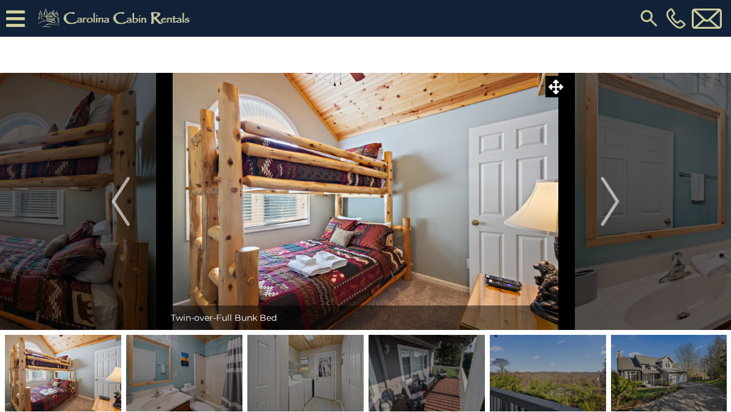
click at [617, 201] on img "Next" at bounding box center [610, 201] width 18 height 49
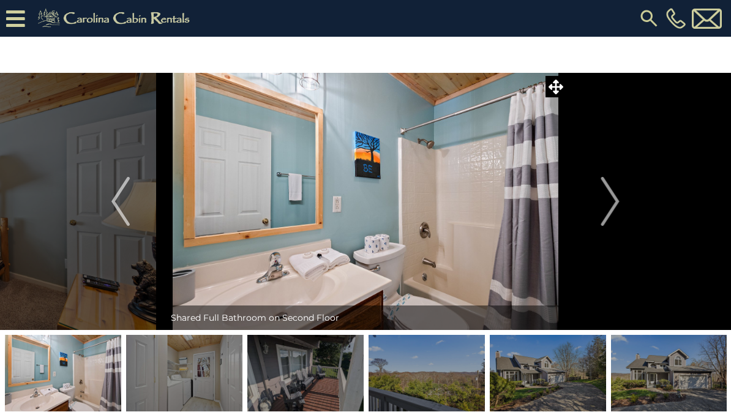
click at [616, 202] on img "Next" at bounding box center [610, 201] width 18 height 49
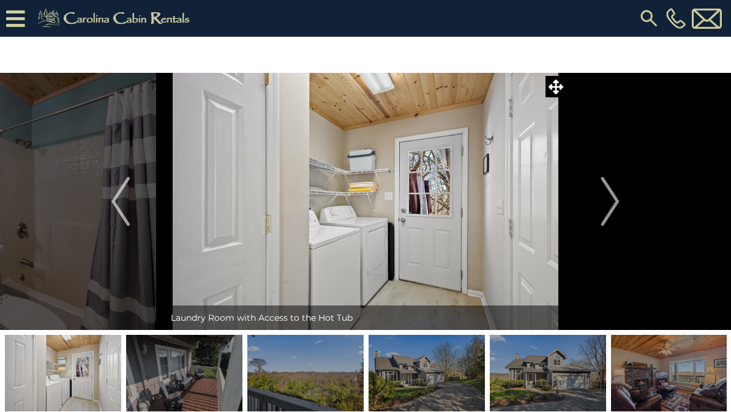
click at [616, 202] on img "Next" at bounding box center [610, 201] width 18 height 49
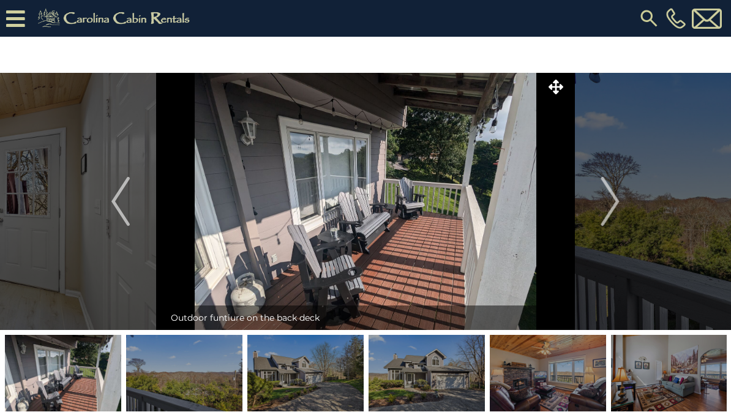
click at [620, 197] on button "Next" at bounding box center [610, 201] width 88 height 257
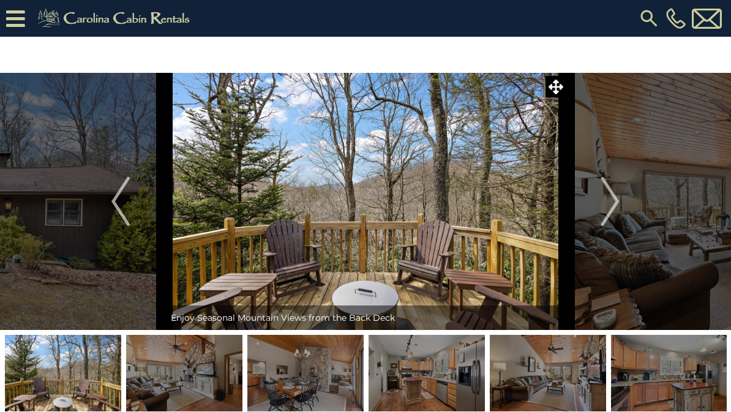
click at [620, 203] on button "Next" at bounding box center [610, 201] width 88 height 257
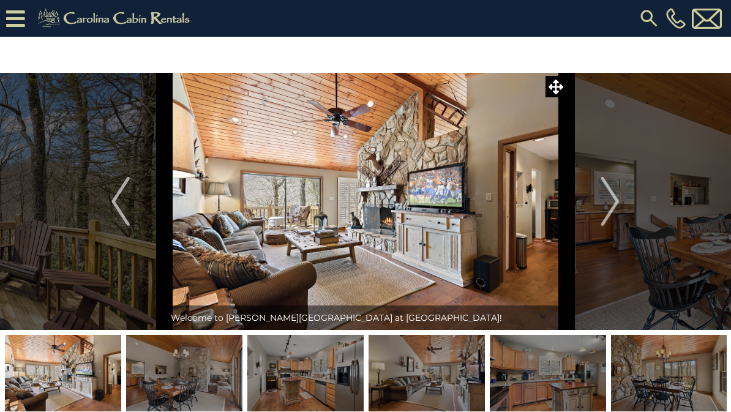
click at [616, 204] on img "Next" at bounding box center [610, 201] width 18 height 49
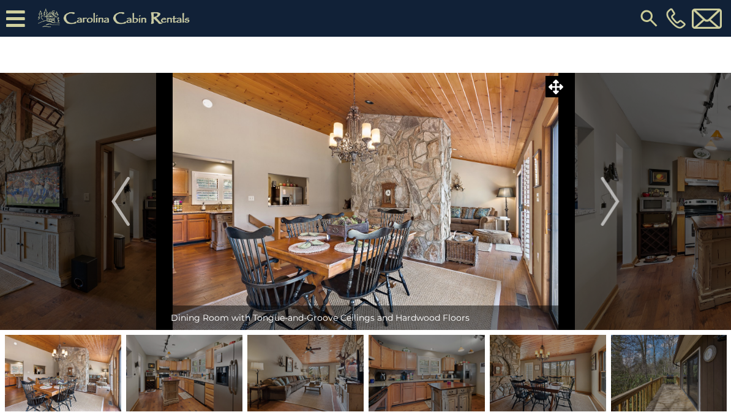
click at [614, 200] on img "Next" at bounding box center [610, 201] width 18 height 49
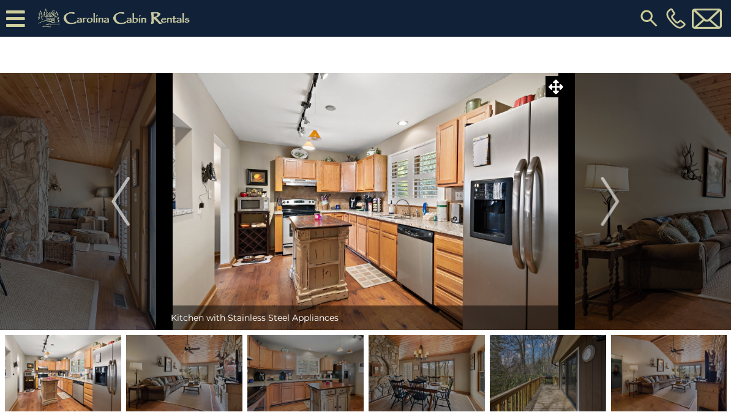
click at [612, 203] on img "Next" at bounding box center [610, 201] width 18 height 49
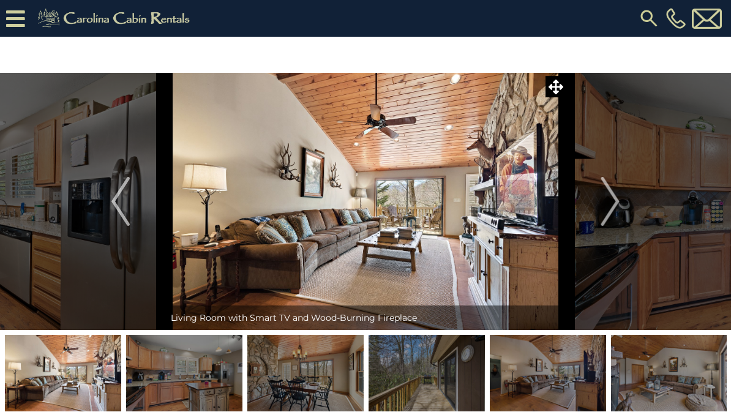
click at [615, 204] on img "Next" at bounding box center [610, 201] width 18 height 49
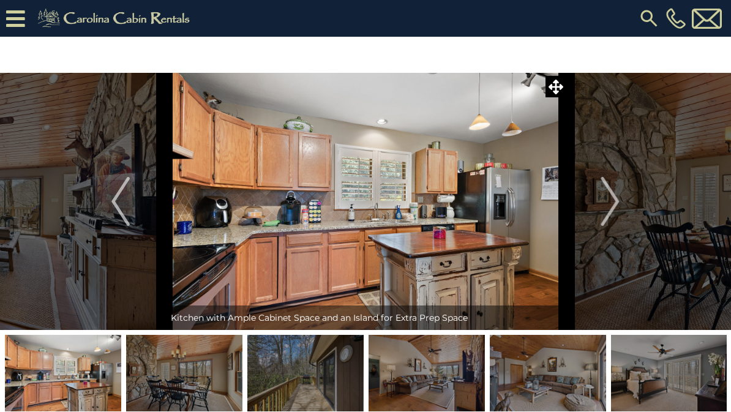
click at [617, 206] on img "Next" at bounding box center [610, 201] width 18 height 49
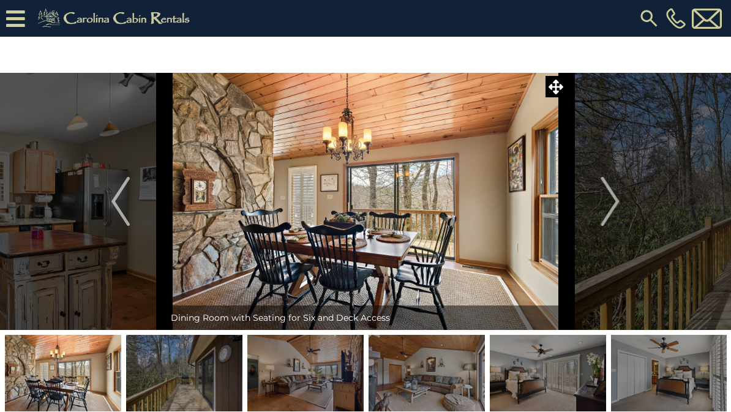
click at [615, 199] on img "Next" at bounding box center [610, 201] width 18 height 49
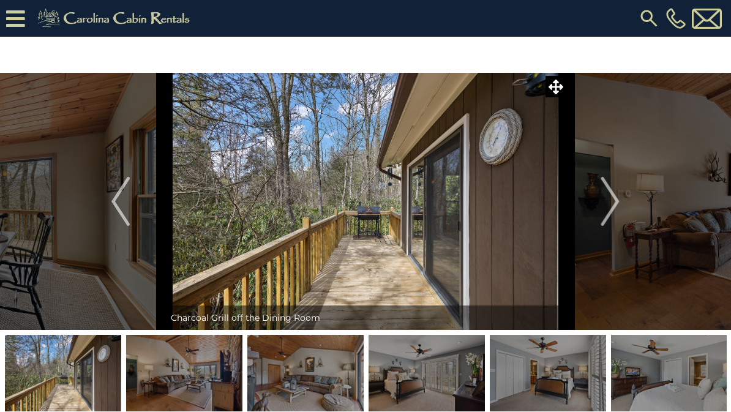
click at [614, 207] on img "Next" at bounding box center [610, 201] width 18 height 49
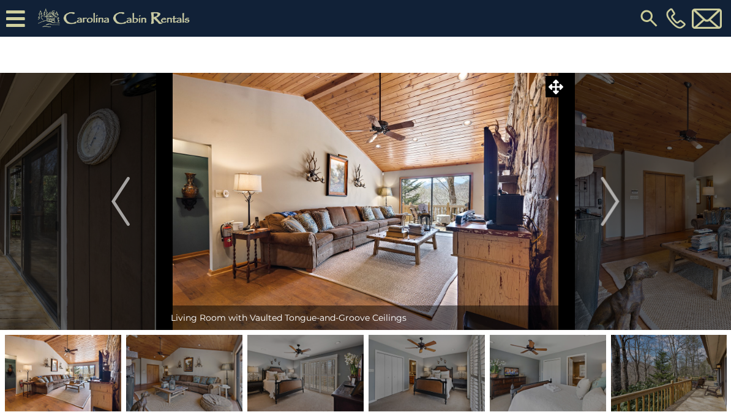
click at [611, 204] on img "Next" at bounding box center [610, 201] width 18 height 49
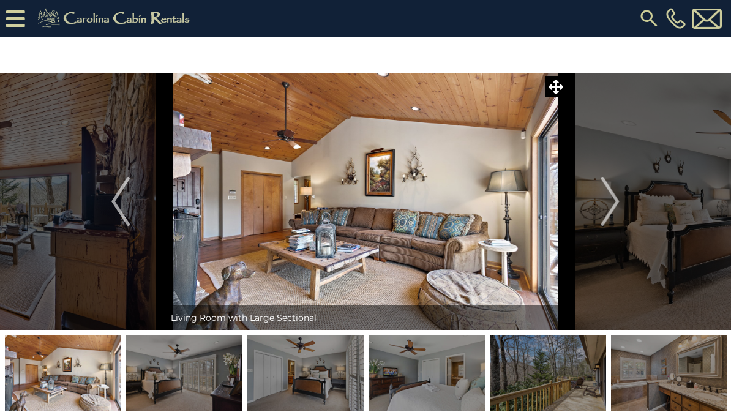
click at [617, 203] on img "Next" at bounding box center [610, 201] width 18 height 49
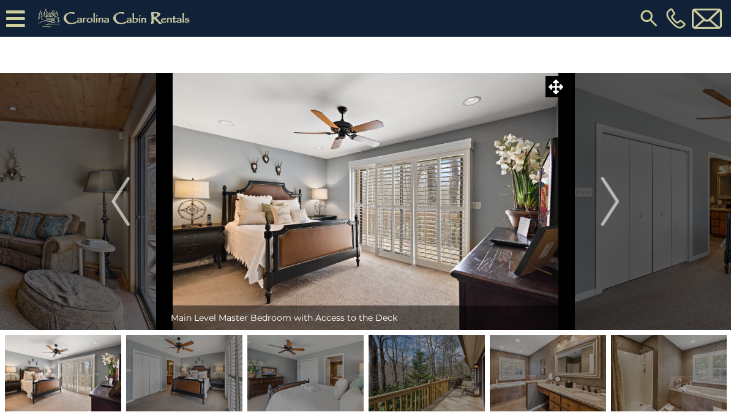
click at [619, 205] on img "Next" at bounding box center [610, 201] width 18 height 49
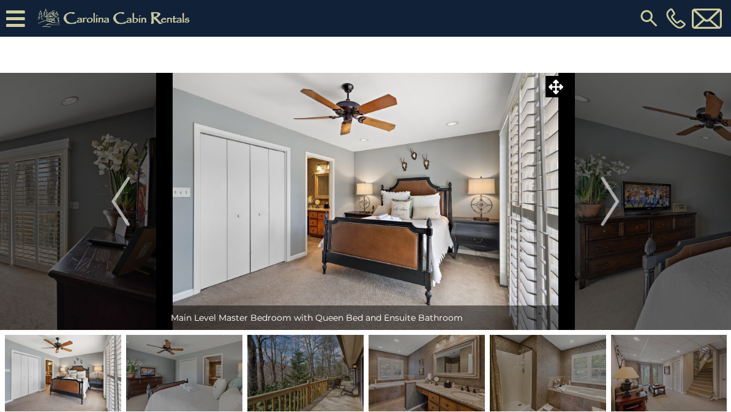
click at [614, 205] on img "Next" at bounding box center [610, 201] width 18 height 49
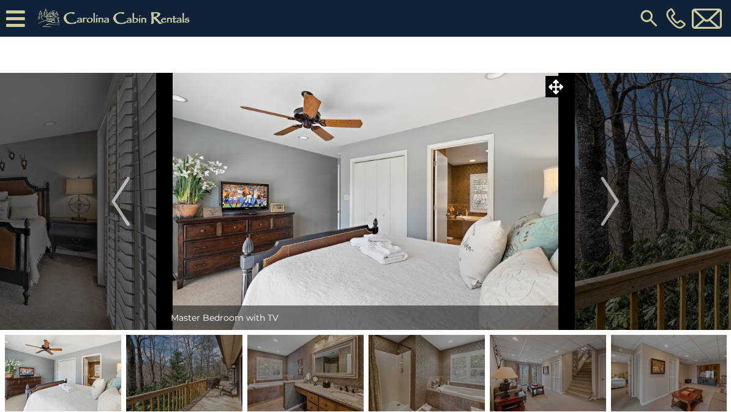
click at [614, 207] on img "Next" at bounding box center [610, 201] width 18 height 49
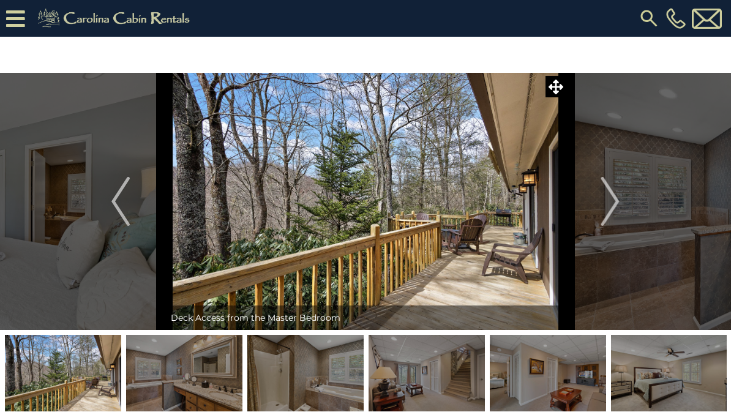
click at [616, 207] on img "Next" at bounding box center [610, 201] width 18 height 49
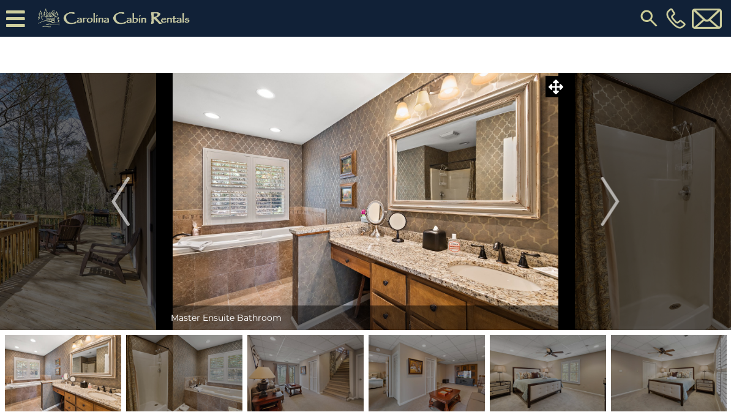
click at [616, 203] on img "Next" at bounding box center [610, 201] width 18 height 49
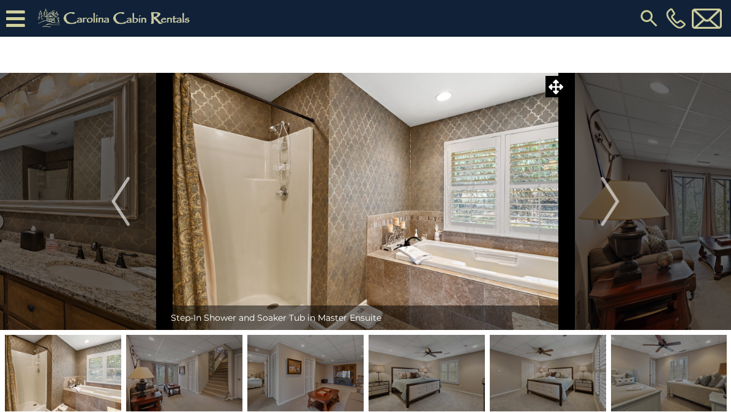
click at [616, 209] on img "Next" at bounding box center [610, 201] width 18 height 49
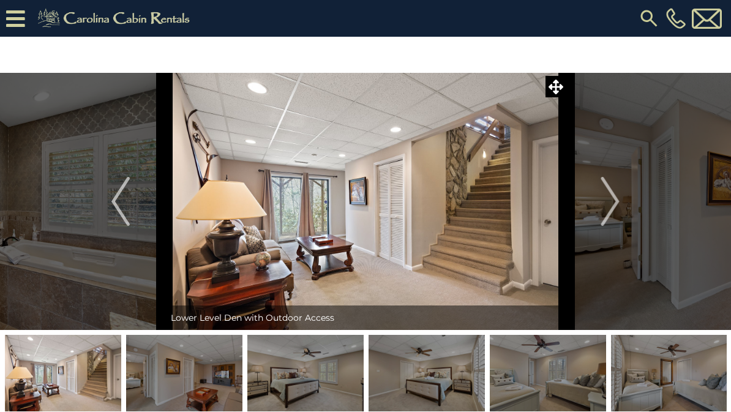
click at [616, 204] on img "Next" at bounding box center [610, 201] width 18 height 49
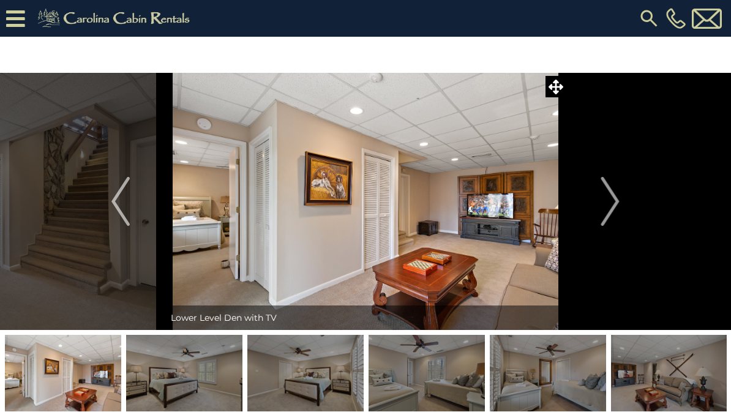
click at [617, 201] on img "Next" at bounding box center [610, 201] width 18 height 49
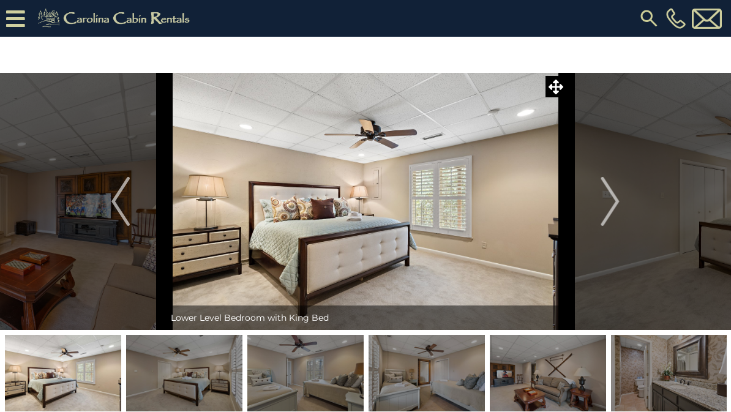
click at [614, 204] on img "Next" at bounding box center [610, 201] width 18 height 49
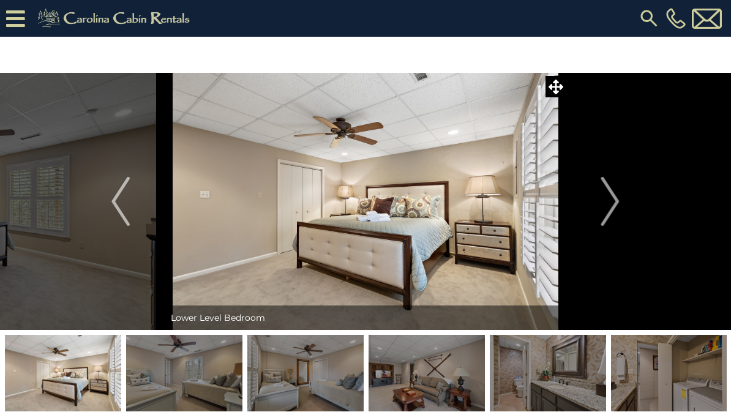
click at [612, 209] on img "Next" at bounding box center [610, 201] width 18 height 49
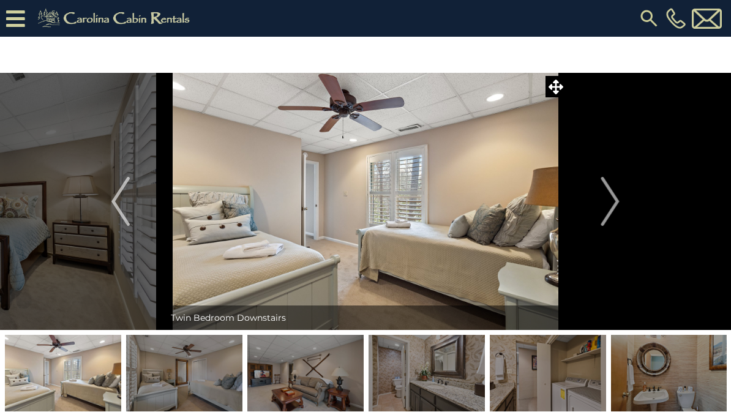
click at [616, 202] on img "Next" at bounding box center [610, 201] width 18 height 49
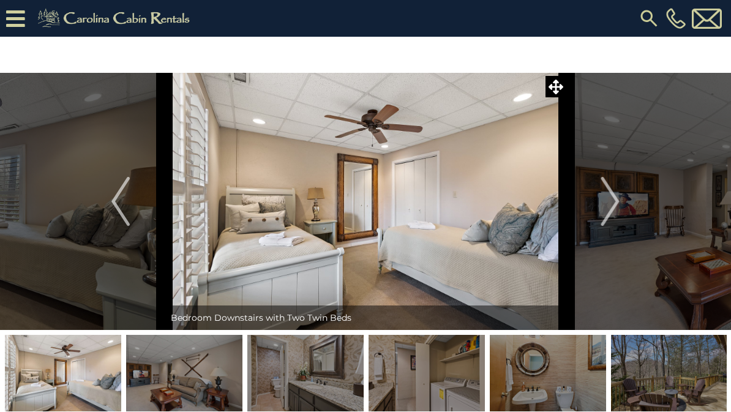
click at [619, 198] on img "Next" at bounding box center [610, 201] width 18 height 49
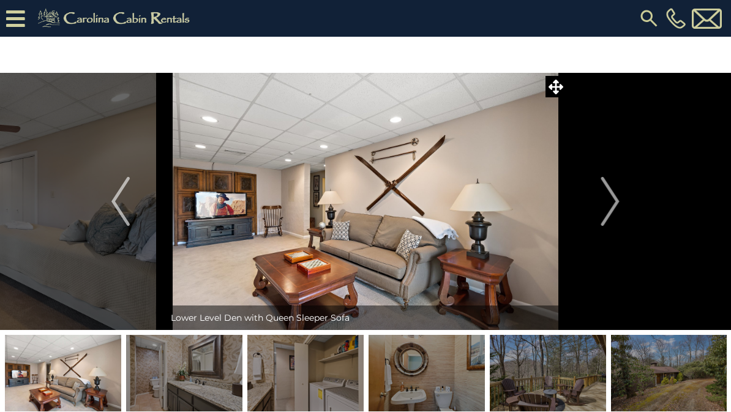
click at [619, 199] on img "Next" at bounding box center [610, 201] width 18 height 49
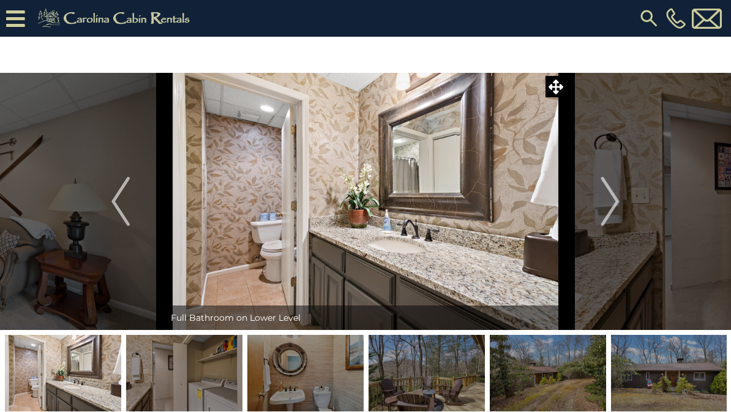
click at [618, 204] on img "Next" at bounding box center [610, 201] width 18 height 49
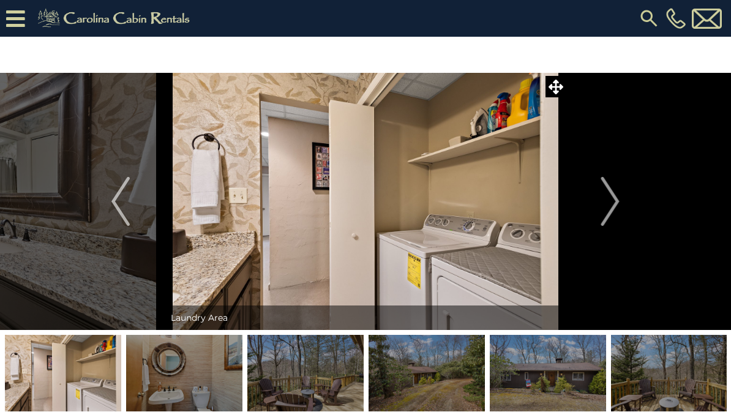
click at [614, 203] on img "Next" at bounding box center [610, 201] width 18 height 49
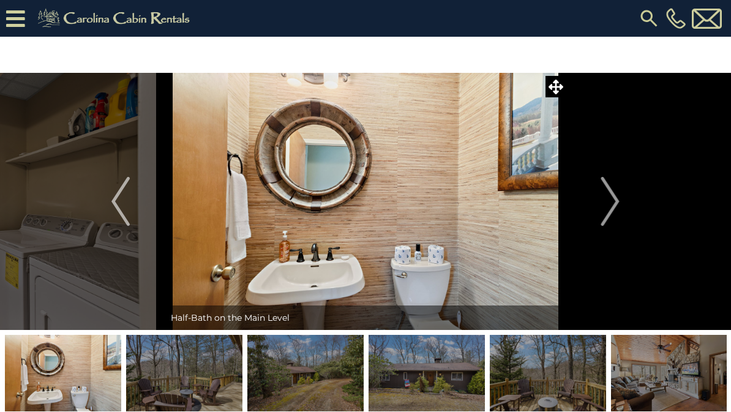
click at [622, 203] on button "Next" at bounding box center [610, 201] width 88 height 257
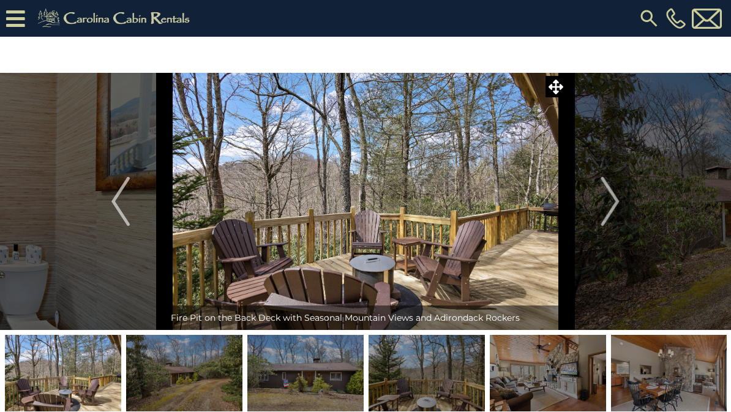
click at [614, 198] on img "Next" at bounding box center [610, 201] width 18 height 49
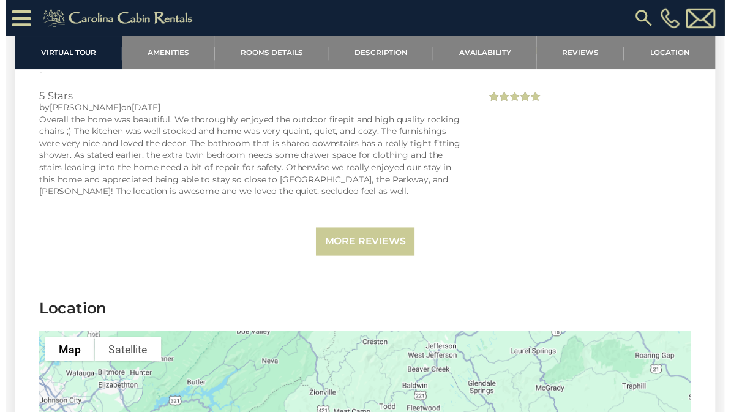
scroll to position [2792, 0]
